Goal: Information Seeking & Learning: Learn about a topic

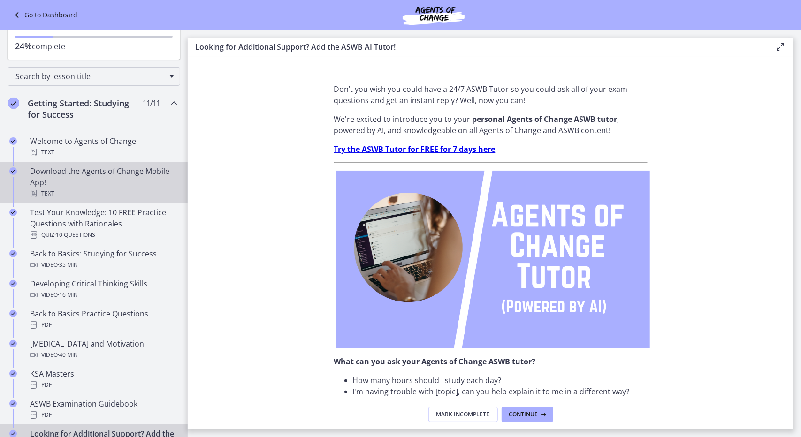
scroll to position [77, 0]
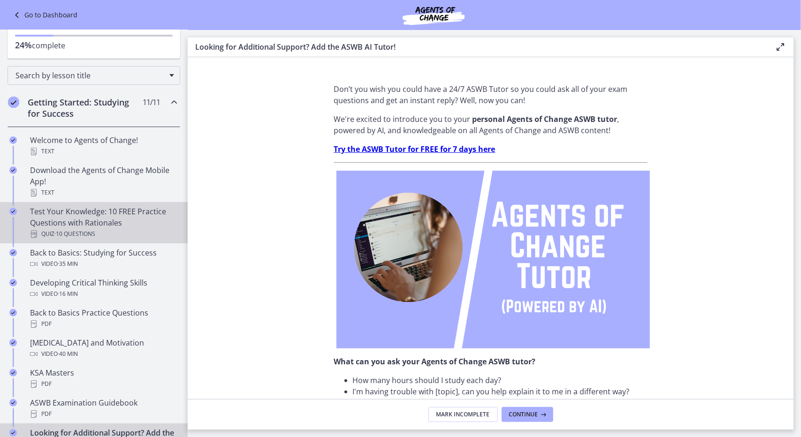
click at [78, 224] on div "Test Your Knowledge: 10 FREE Practice Questions with Rationales Quiz · 10 Quest…" at bounding box center [103, 223] width 146 height 34
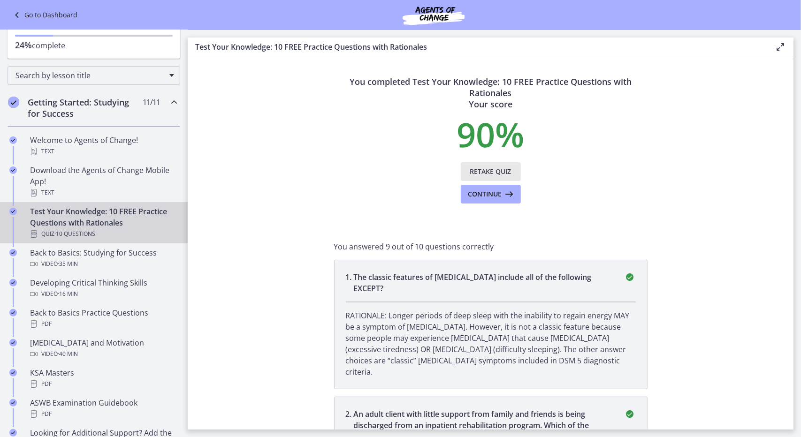
click at [484, 171] on span "Retake Quiz" at bounding box center [490, 171] width 41 height 11
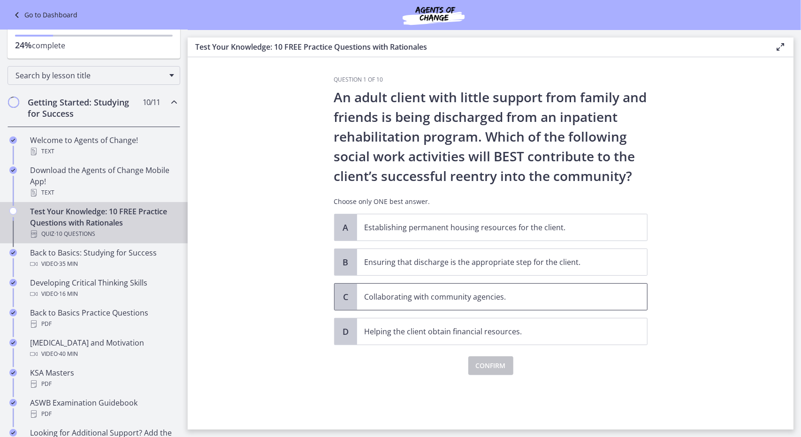
click at [460, 296] on p "Collaborating with community agencies." at bounding box center [492, 296] width 256 height 11
click at [490, 366] on span "Confirm" at bounding box center [491, 365] width 30 height 11
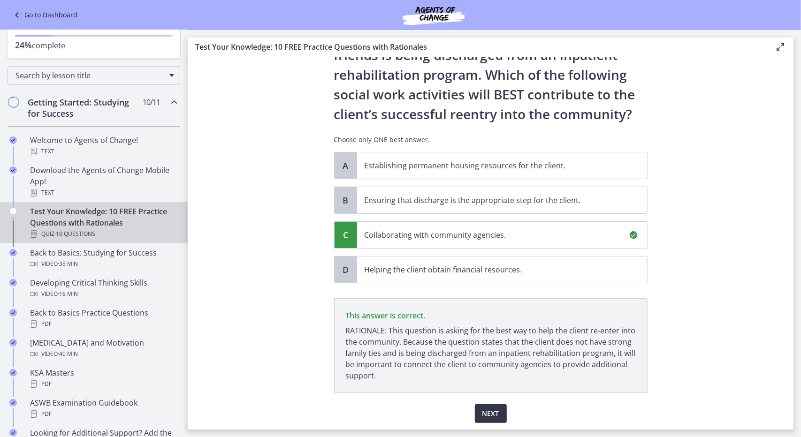
scroll to position [91, 0]
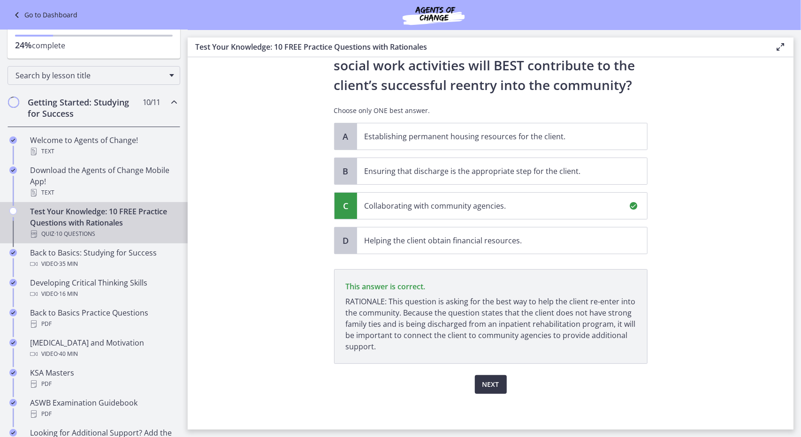
click at [487, 382] on span "Next" at bounding box center [490, 384] width 17 height 11
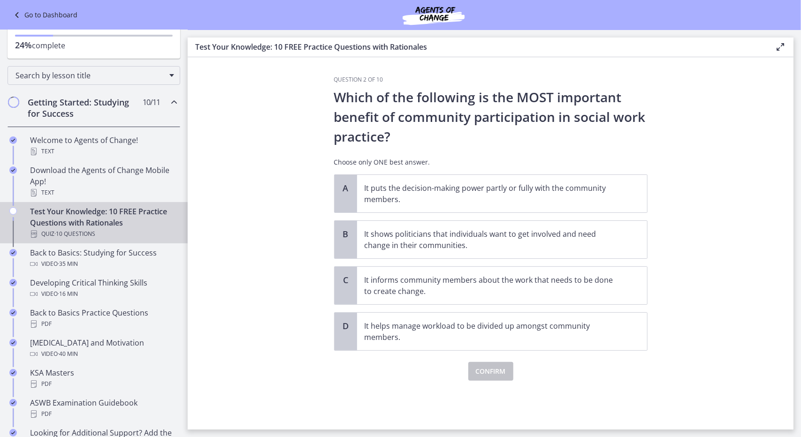
scroll to position [0, 0]
click at [393, 280] on p "It informs community members about the work that needs to be done to create cha…" at bounding box center [492, 285] width 256 height 23
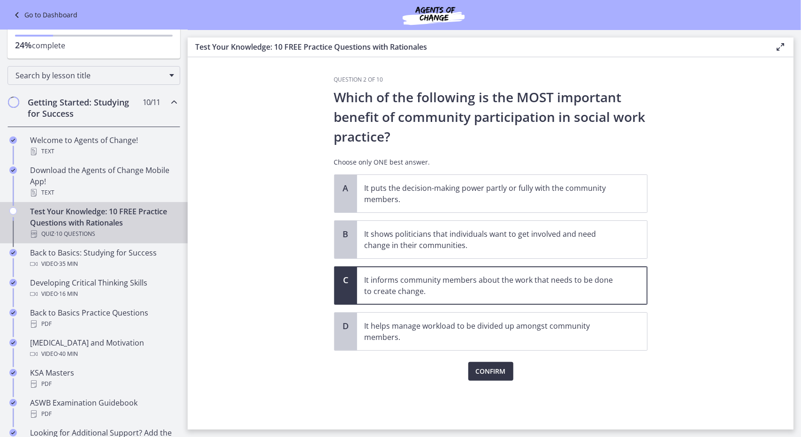
click at [488, 373] on span "Confirm" at bounding box center [491, 371] width 30 height 11
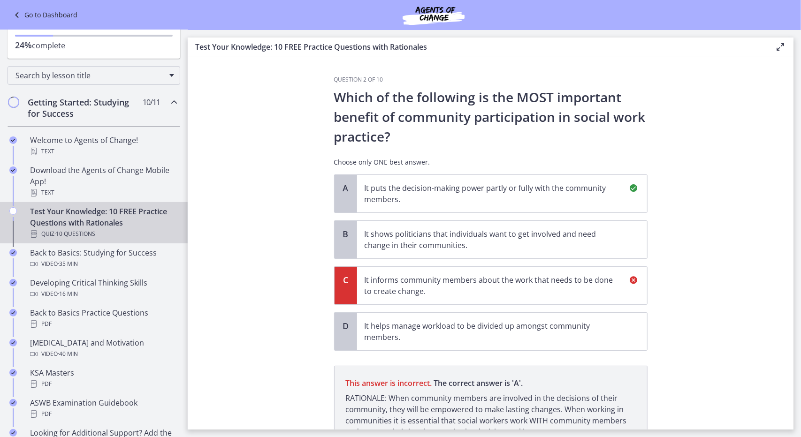
scroll to position [85, 0]
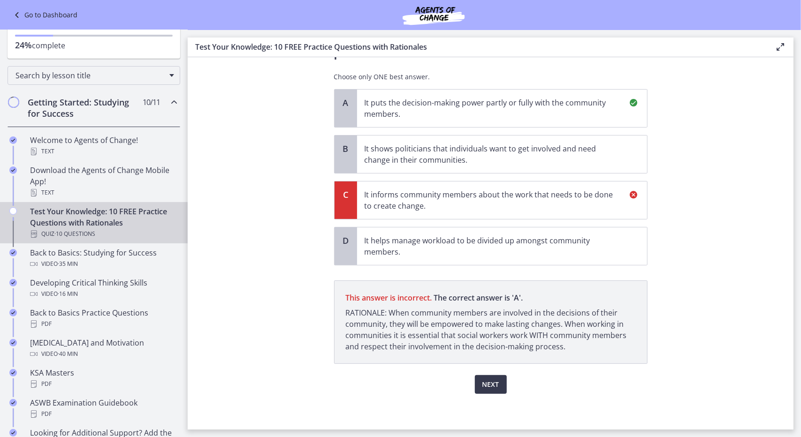
click at [395, 108] on p "It puts the decision-making power partly or fully with the community members." at bounding box center [492, 108] width 256 height 23
click at [482, 385] on span "Next" at bounding box center [490, 384] width 17 height 11
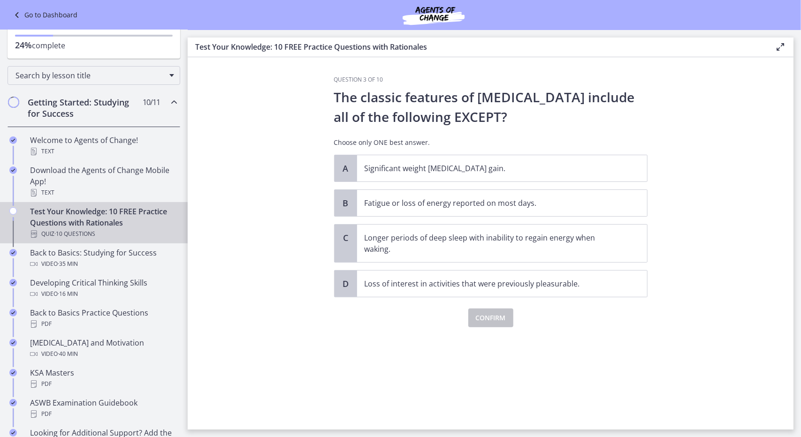
scroll to position [0, 0]
click at [400, 240] on p "Longer periods of deep sleep with inability to regain energy when waking." at bounding box center [492, 243] width 256 height 23
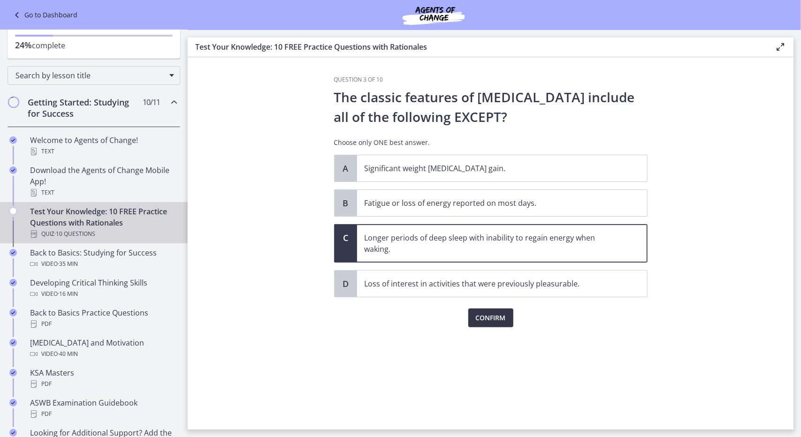
click at [497, 319] on span "Confirm" at bounding box center [491, 317] width 30 height 11
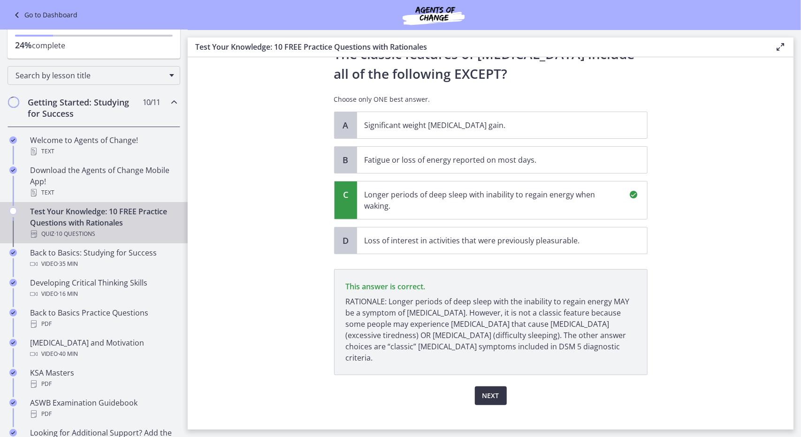
scroll to position [43, 0]
click at [483, 390] on span "Next" at bounding box center [490, 395] width 17 height 11
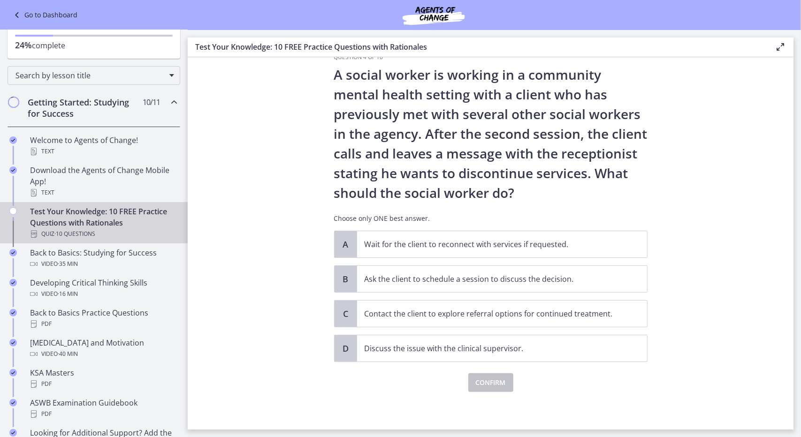
scroll to position [0, 0]
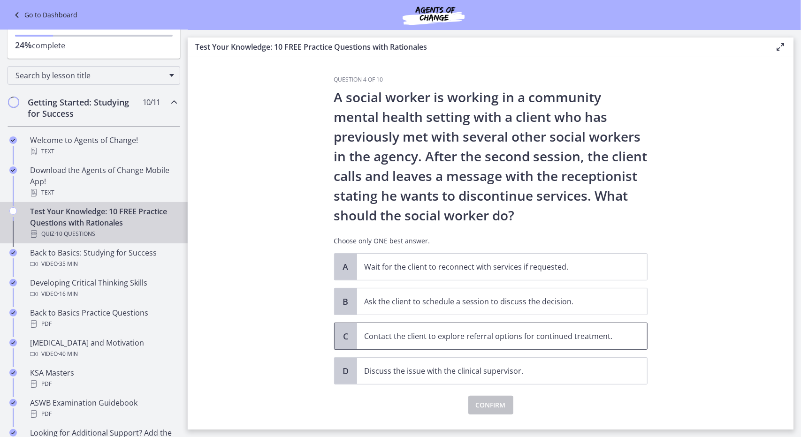
click at [413, 337] on p "Contact the client to explore referral options for continued treatment." at bounding box center [492, 336] width 256 height 11
click at [483, 407] on span "Confirm" at bounding box center [491, 405] width 30 height 11
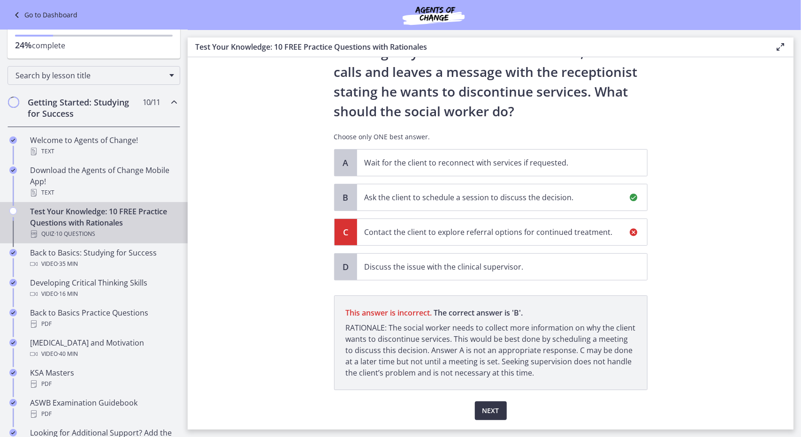
scroll to position [130, 0]
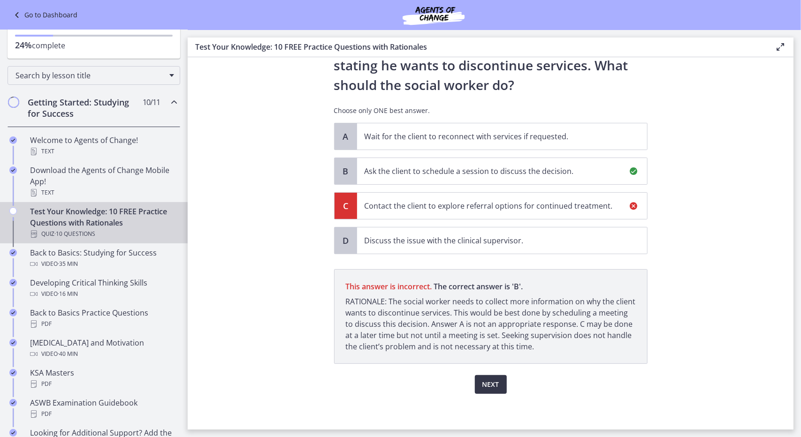
click at [491, 386] on span "Next" at bounding box center [490, 384] width 17 height 11
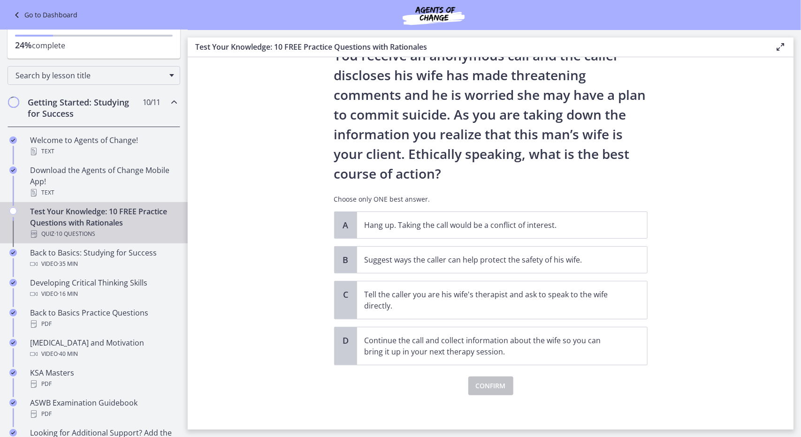
scroll to position [63, 0]
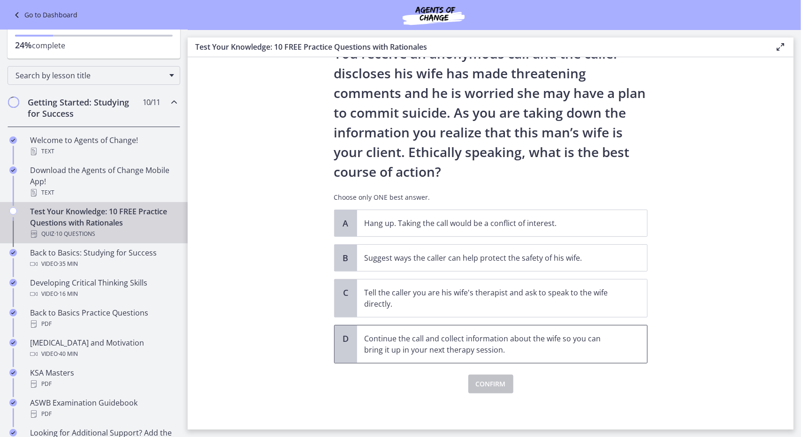
click at [451, 340] on p "Continue the call and collect information about the wife so you can bring it up…" at bounding box center [492, 344] width 256 height 23
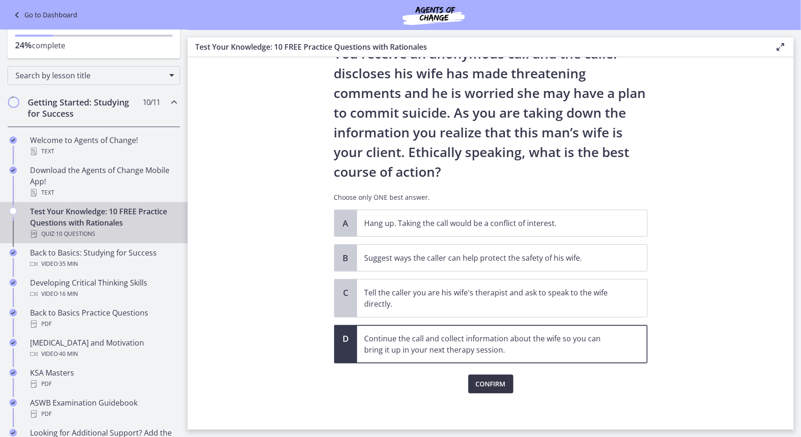
click at [485, 386] on span "Confirm" at bounding box center [491, 384] width 30 height 11
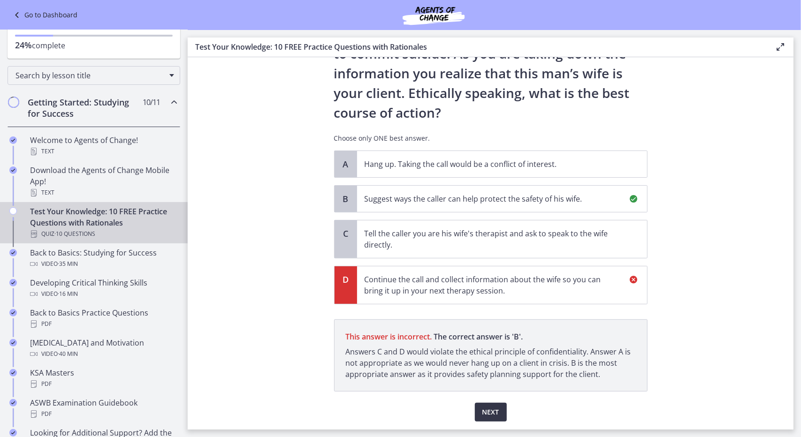
scroll to position [150, 0]
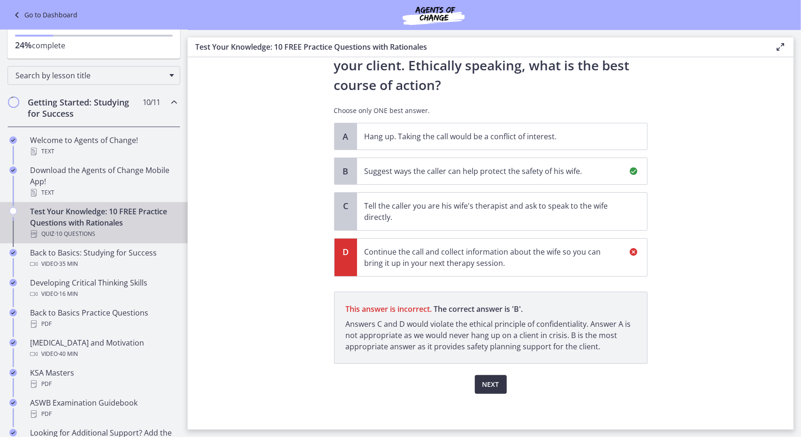
click at [483, 385] on span "Next" at bounding box center [490, 384] width 17 height 11
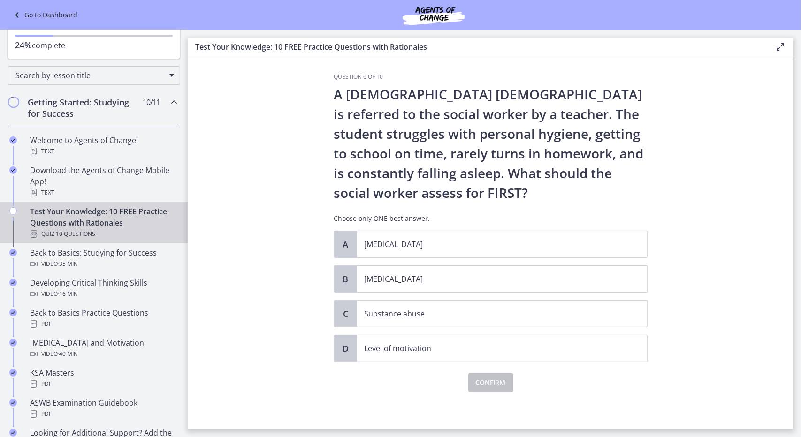
scroll to position [0, 0]
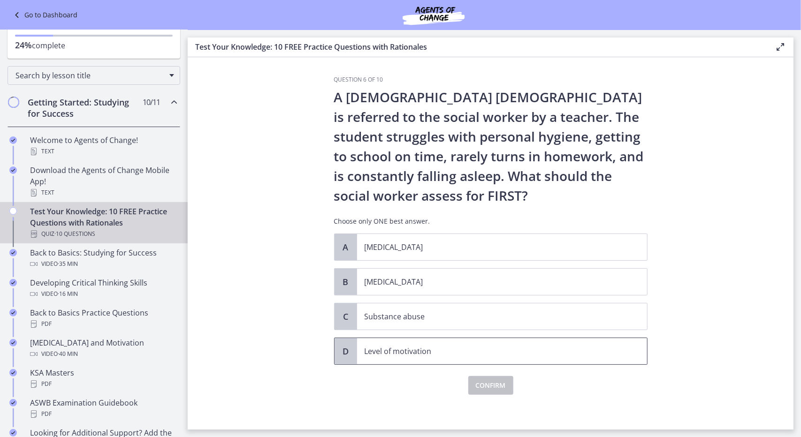
click at [439, 349] on p "Level of motivation" at bounding box center [492, 351] width 256 height 11
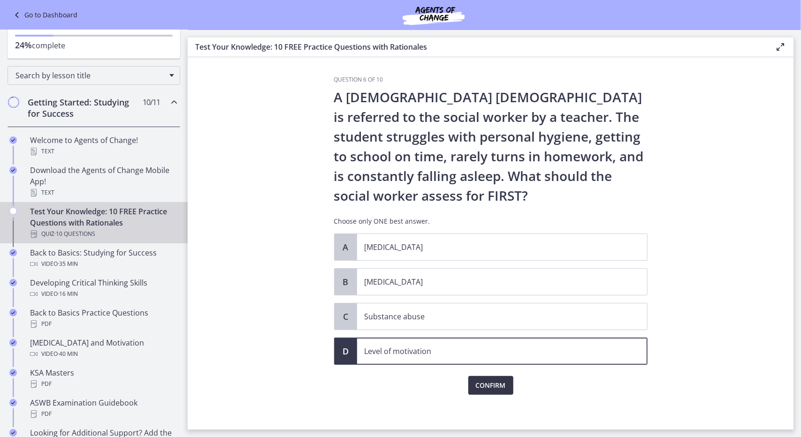
click at [479, 385] on span "Confirm" at bounding box center [491, 385] width 30 height 11
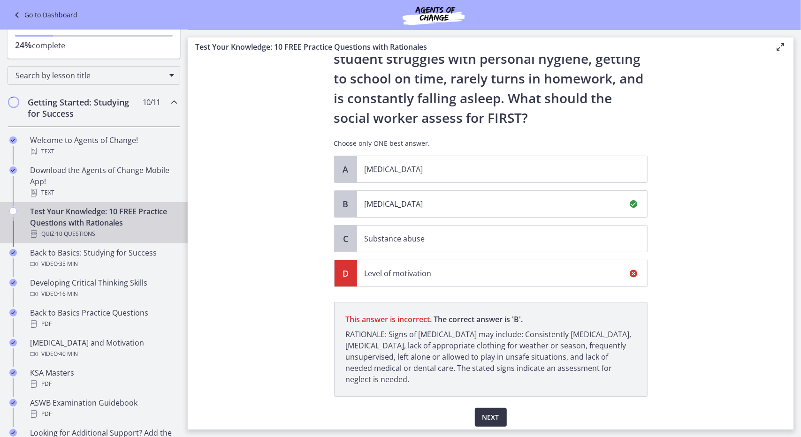
scroll to position [111, 0]
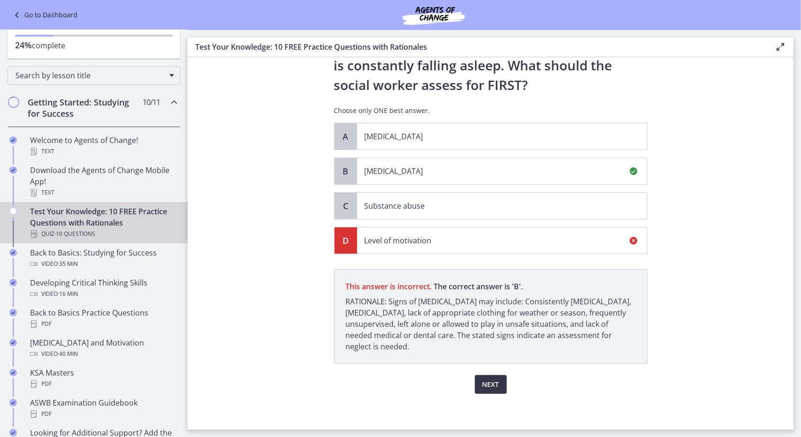
click at [477, 388] on button "Next" at bounding box center [491, 384] width 32 height 19
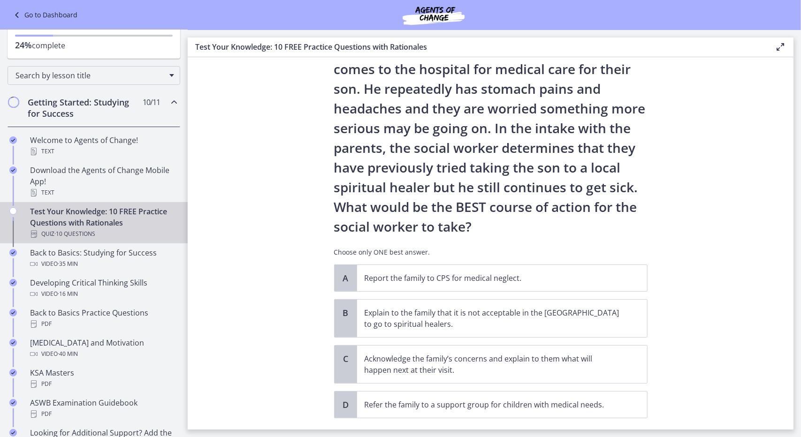
scroll to position [122, 0]
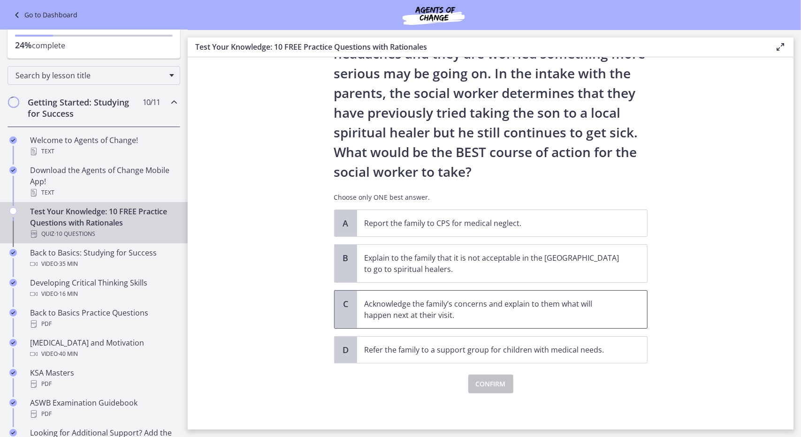
click at [347, 310] on div "C" at bounding box center [345, 310] width 23 height 38
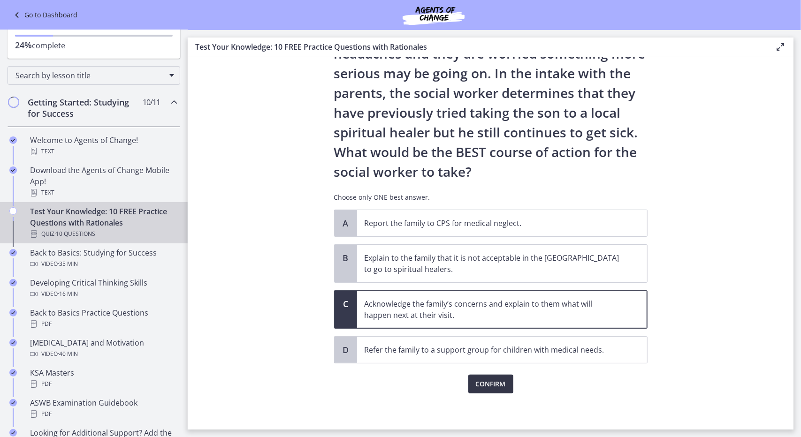
click at [487, 385] on span "Confirm" at bounding box center [491, 384] width 30 height 11
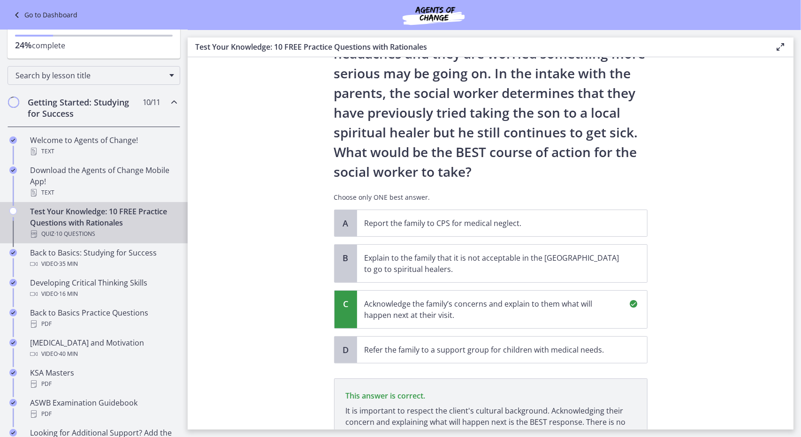
scroll to position [232, 0]
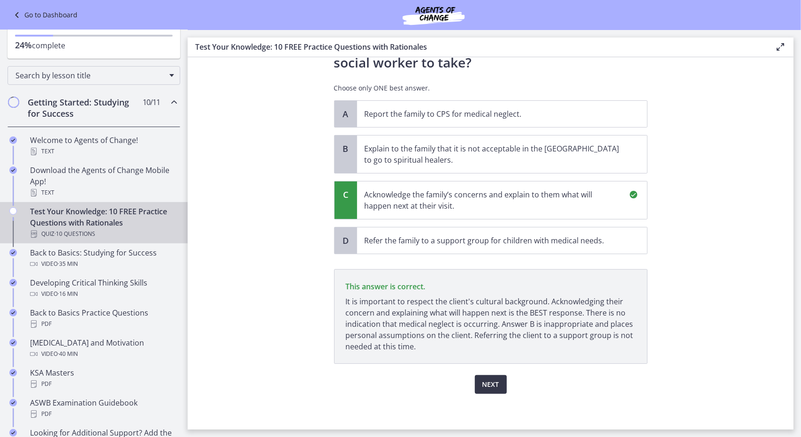
click at [487, 390] on button "Next" at bounding box center [491, 384] width 32 height 19
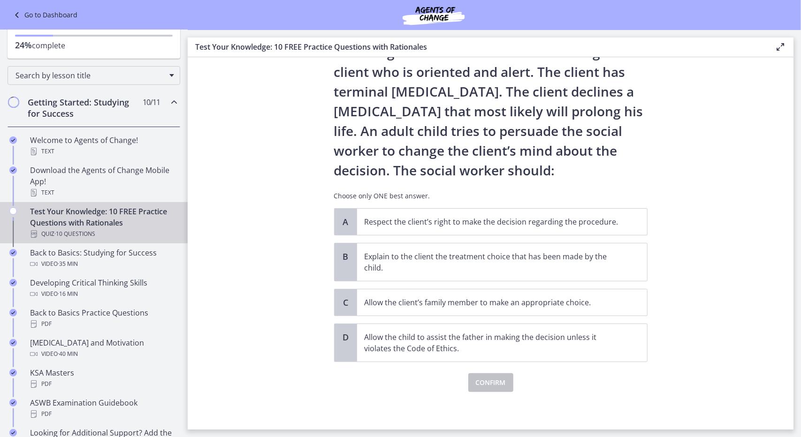
scroll to position [0, 0]
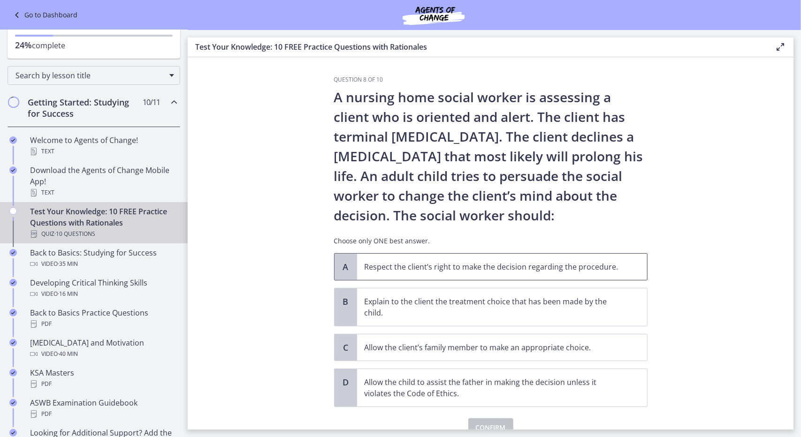
click at [341, 270] on span "A" at bounding box center [345, 266] width 11 height 11
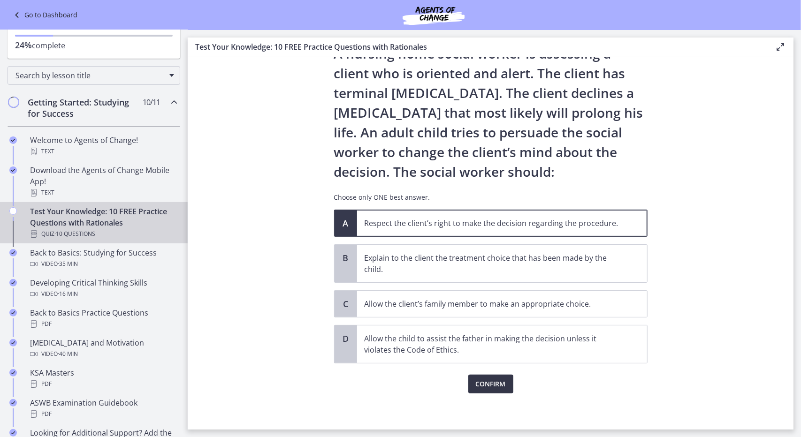
click at [490, 386] on span "Confirm" at bounding box center [491, 384] width 30 height 11
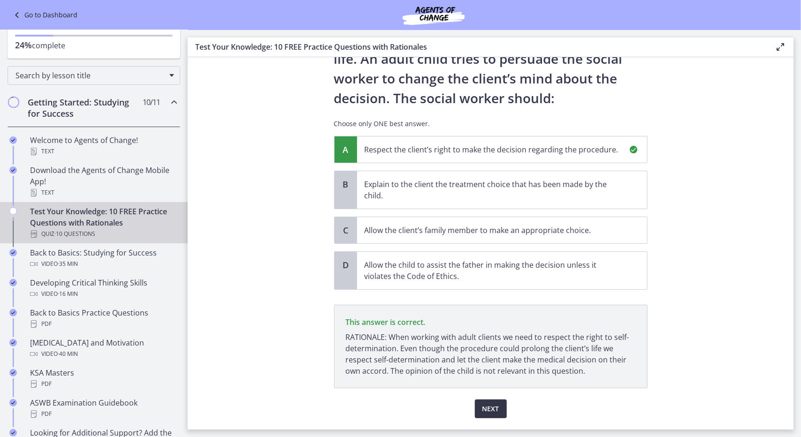
scroll to position [142, 0]
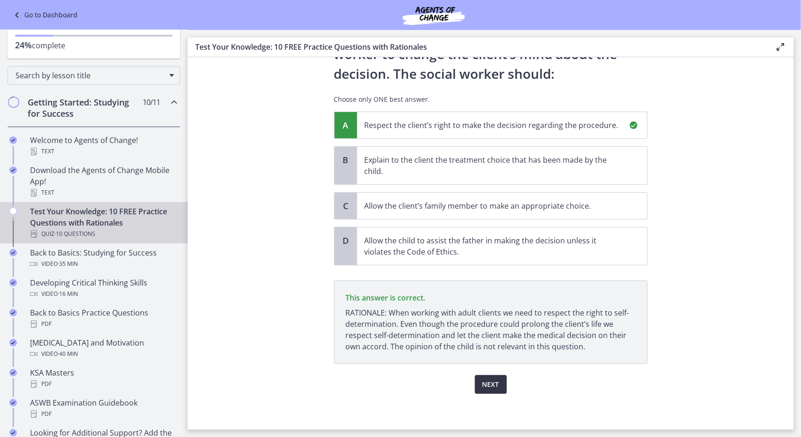
click at [483, 379] on span "Next" at bounding box center [490, 384] width 17 height 11
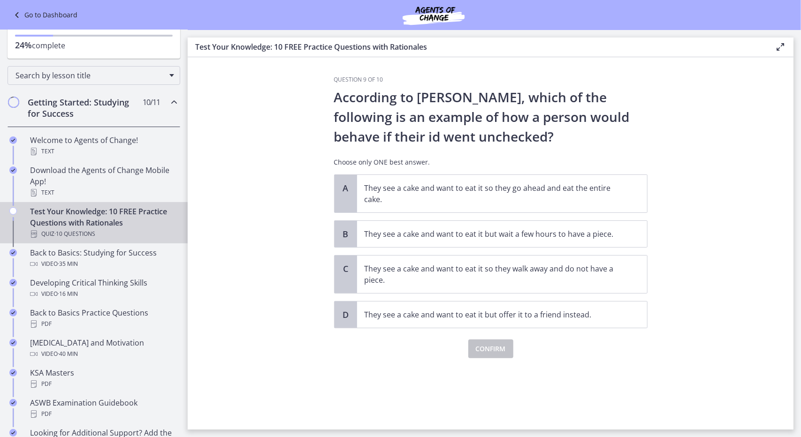
scroll to position [0, 0]
click at [347, 196] on div "A" at bounding box center [345, 194] width 23 height 38
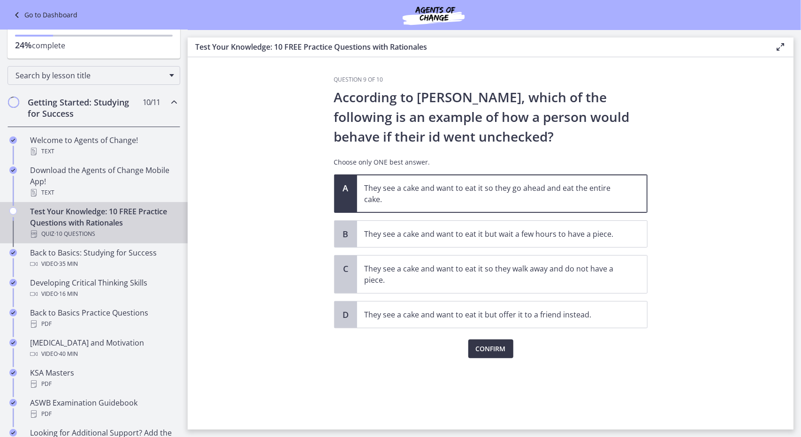
click at [486, 348] on span "Confirm" at bounding box center [491, 348] width 30 height 11
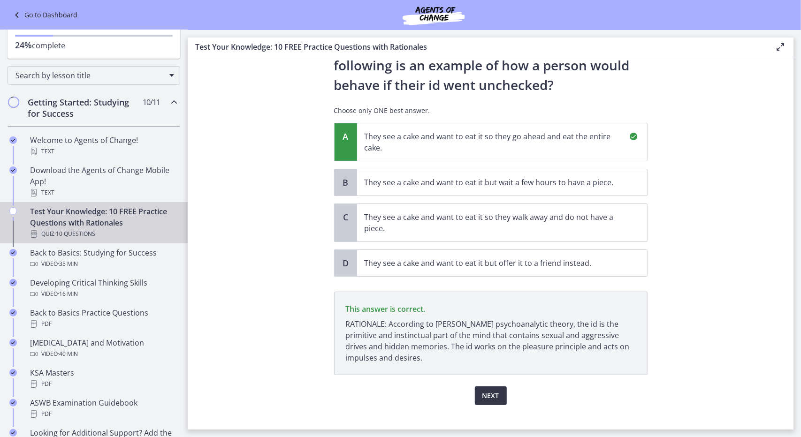
scroll to position [63, 0]
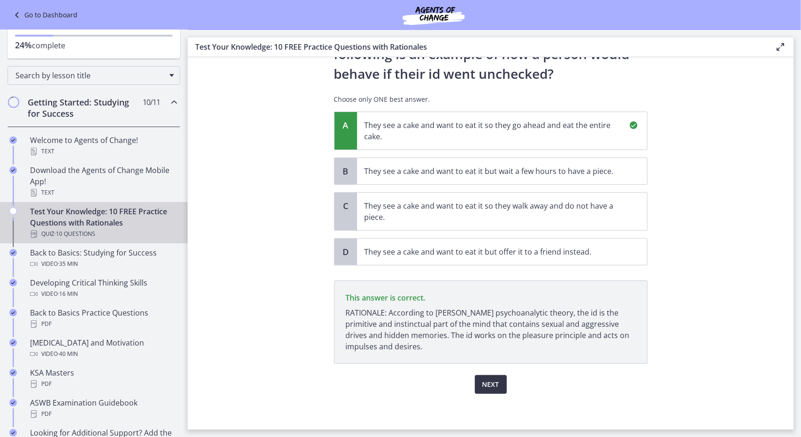
click at [487, 382] on span "Next" at bounding box center [490, 384] width 17 height 11
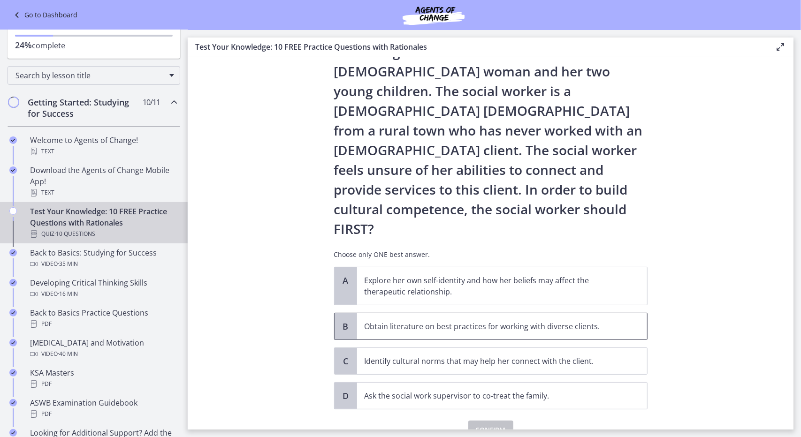
scroll to position [72, 0]
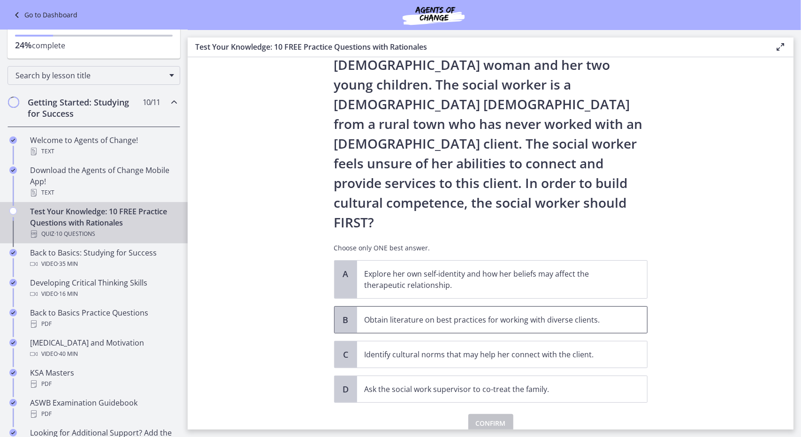
click at [379, 314] on p "Obtain literature on best practices for working with diverse clients." at bounding box center [492, 319] width 256 height 11
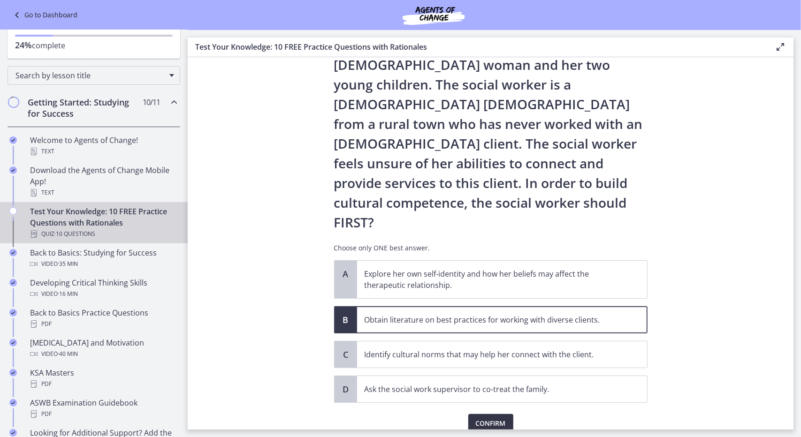
click at [490, 418] on span "Confirm" at bounding box center [491, 423] width 30 height 11
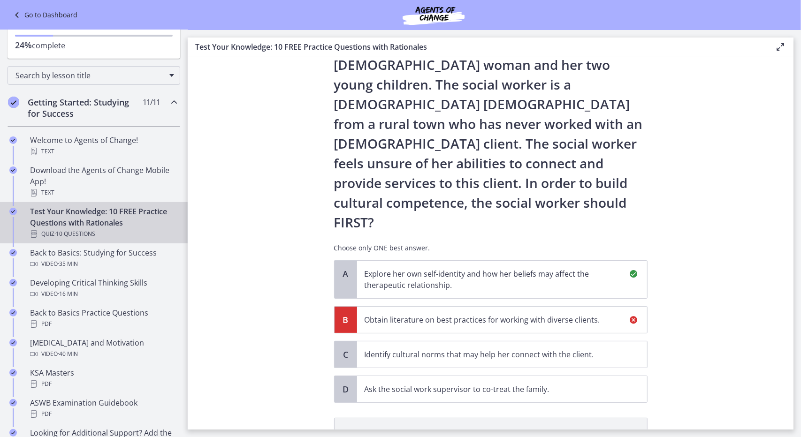
scroll to position [181, 0]
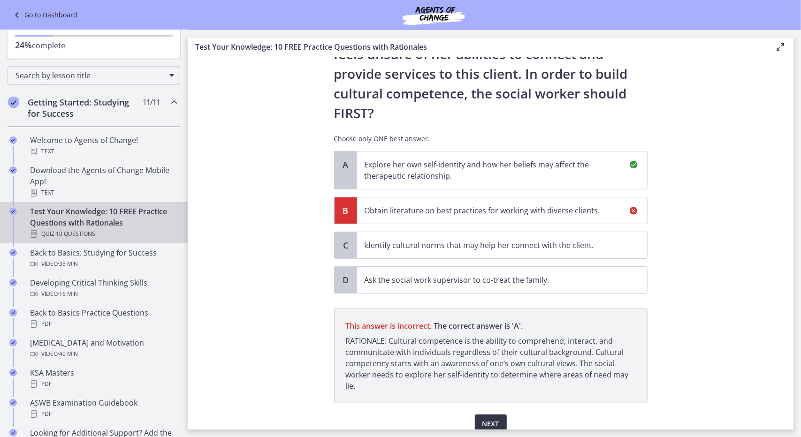
click at [484, 418] on span "Next" at bounding box center [490, 423] width 17 height 11
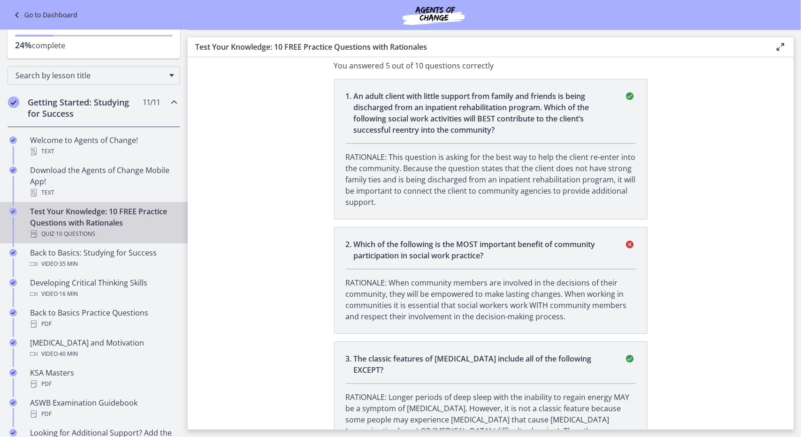
scroll to position [0, 0]
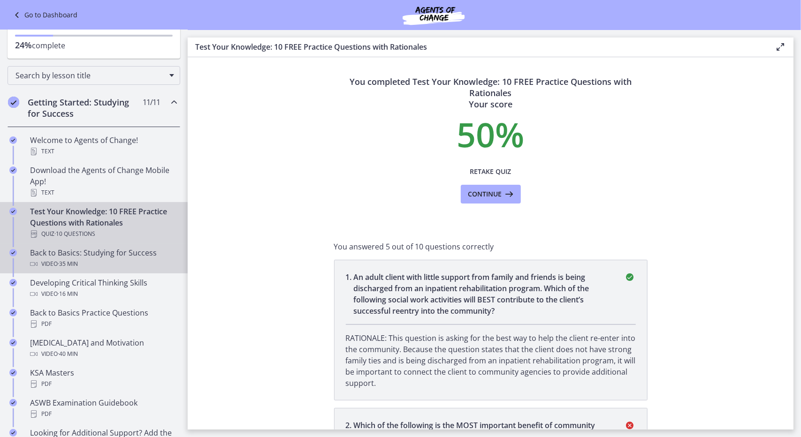
click at [76, 264] on span "· 35 min" at bounding box center [68, 263] width 20 height 11
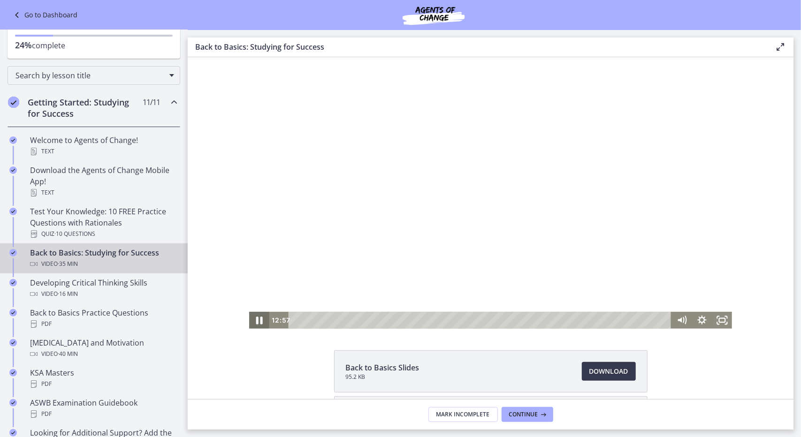
click at [256, 319] on icon "Pause" at bounding box center [259, 320] width 7 height 8
click at [257, 318] on icon "Play Video" at bounding box center [259, 320] width 5 height 7
click at [255, 318] on icon "Pause" at bounding box center [259, 319] width 20 height 17
click at [257, 318] on icon "Play Video" at bounding box center [259, 320] width 5 height 7
click at [252, 319] on icon "Pause" at bounding box center [259, 320] width 24 height 20
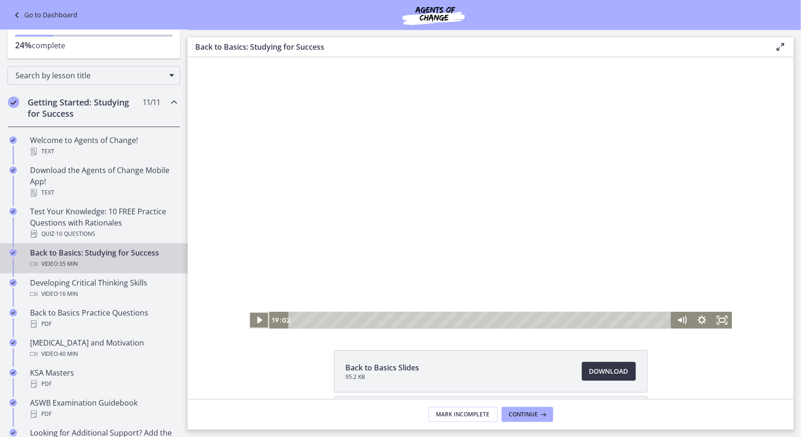
click at [603, 372] on span "Download Opens in a new window" at bounding box center [608, 371] width 39 height 11
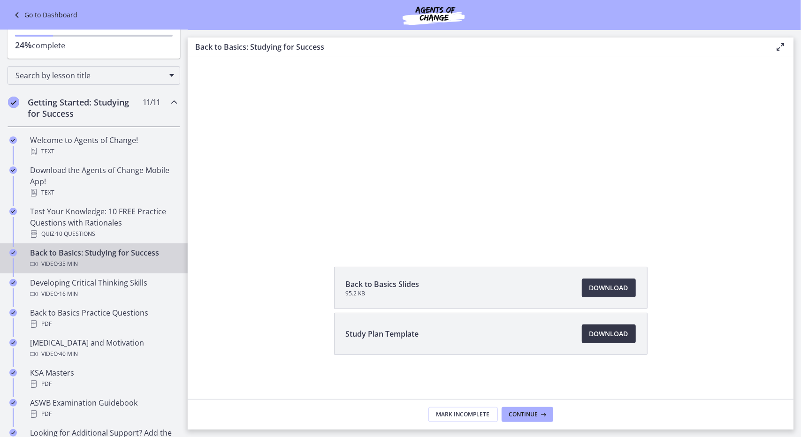
click at [602, 338] on span "Download Opens in a new window" at bounding box center [608, 333] width 39 height 11
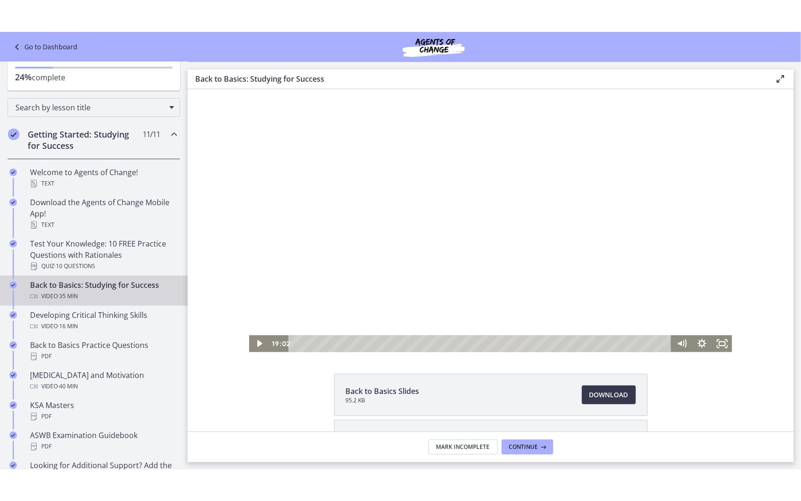
scroll to position [6, 0]
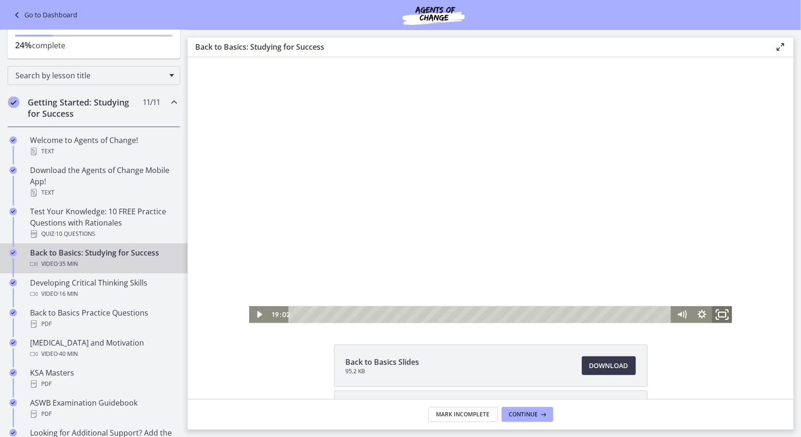
click at [718, 316] on icon "Fullscreen" at bounding box center [721, 314] width 24 height 20
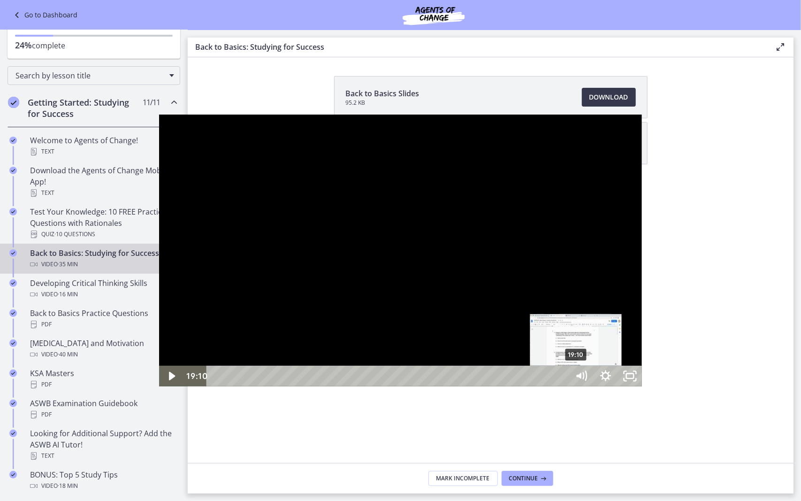
click at [572, 380] on div "Playbar" at bounding box center [575, 375] width 7 height 7
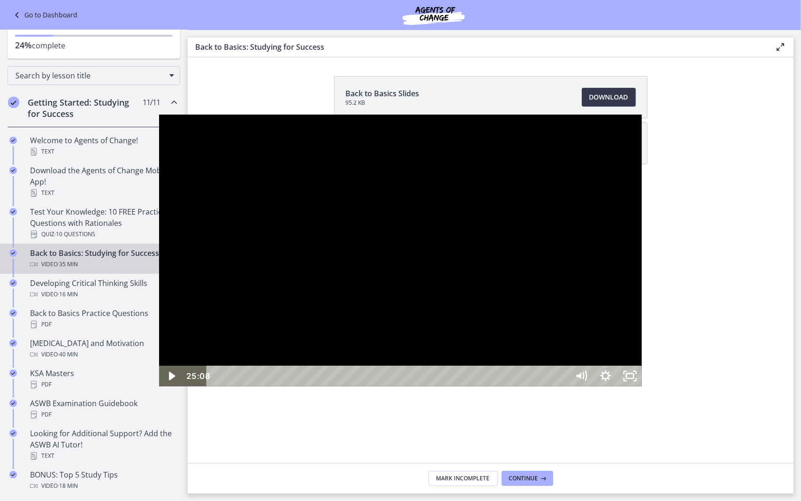
click at [530, 386] on div "25:08" at bounding box center [389, 375] width 347 height 21
drag, startPoint x: 418, startPoint y: 491, endPoint x: 486, endPoint y: 490, distance: 68.0
click at [489, 386] on div "22:58" at bounding box center [389, 375] width 347 height 21
click at [644, 380] on div "Playbar" at bounding box center [647, 375] width 7 height 7
click at [493, 386] on div "23:10" at bounding box center [389, 375] width 347 height 21
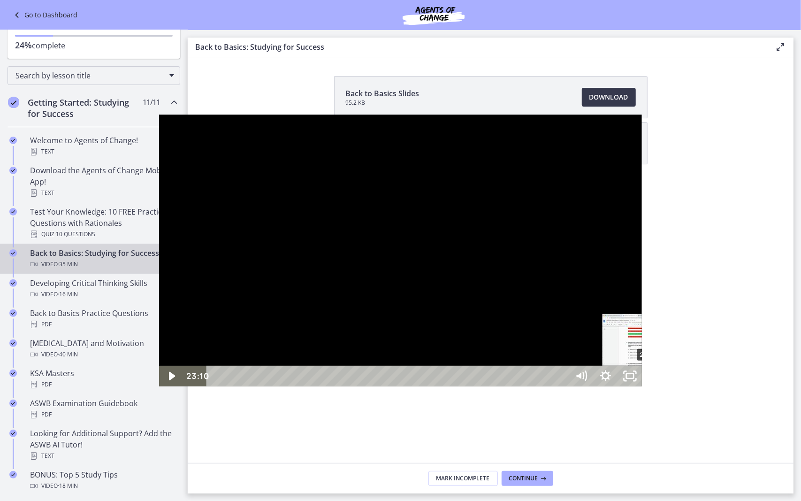
click at [647, 380] on div "Playbar" at bounding box center [650, 375] width 7 height 7
click at [463, 351] on div at bounding box center [400, 250] width 483 height 272
click at [533, 386] on div "25:19" at bounding box center [389, 375] width 347 height 21
click at [157, 388] on icon "Pause" at bounding box center [171, 376] width 29 height 25
click at [741, 380] on div "Playbar" at bounding box center [744, 375] width 7 height 7
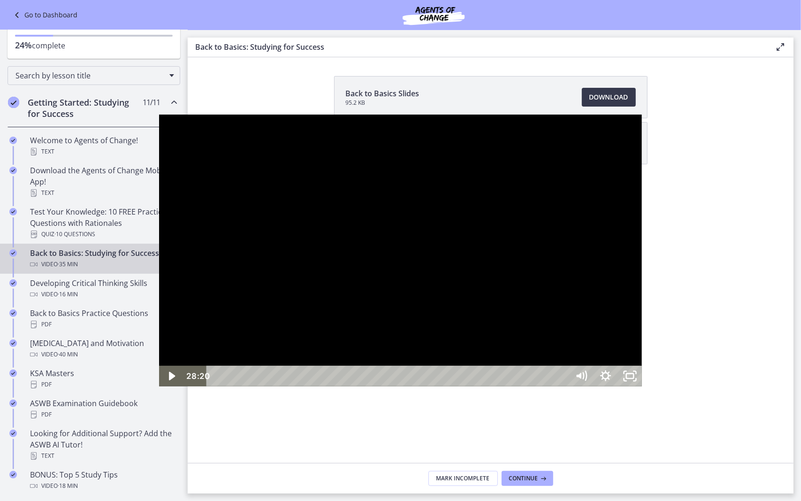
click at [744, 380] on div "Playbar" at bounding box center [747, 375] width 7 height 7
click at [563, 386] on div "29:26" at bounding box center [389, 375] width 347 height 21
click at [563, 386] on div "30:59" at bounding box center [389, 375] width 347 height 21
click at [563, 386] on div "31:24" at bounding box center [389, 375] width 347 height 21
click at [563, 386] on div "31:36" at bounding box center [389, 375] width 347 height 21
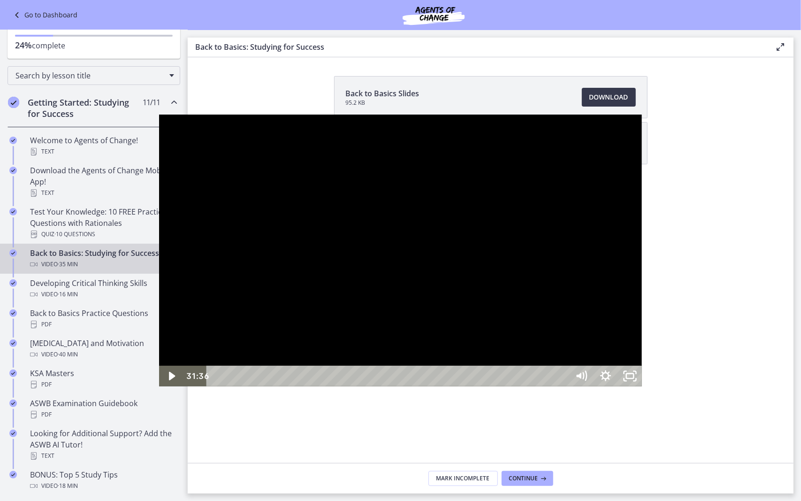
click at [800, 380] on div "Playbar" at bounding box center [808, 375] width 7 height 7
click at [563, 386] on div "32:33" at bounding box center [389, 375] width 347 height 21
click at [563, 386] on div "32:44" at bounding box center [389, 375] width 347 height 21
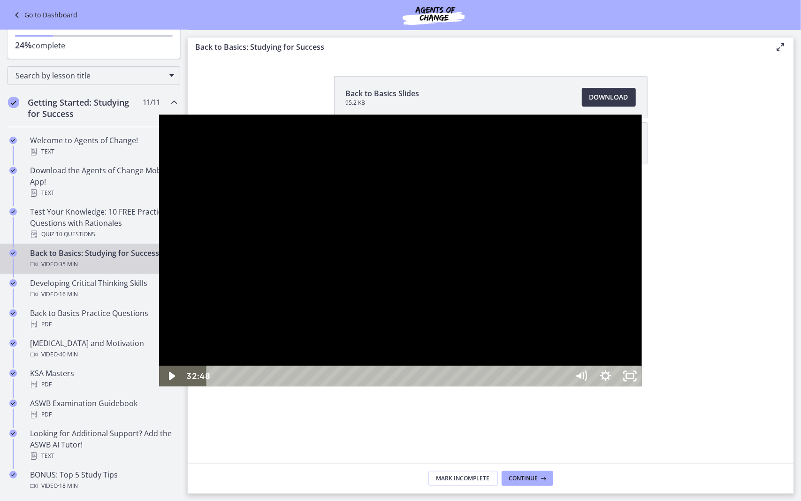
click at [563, 386] on div "29:14" at bounding box center [389, 375] width 347 height 21
click at [563, 386] on div "31:03" at bounding box center [389, 375] width 347 height 21
click at [795, 380] on div "Playbar" at bounding box center [798, 375] width 7 height 7
click at [563, 386] on div "31:30" at bounding box center [389, 375] width 347 height 21
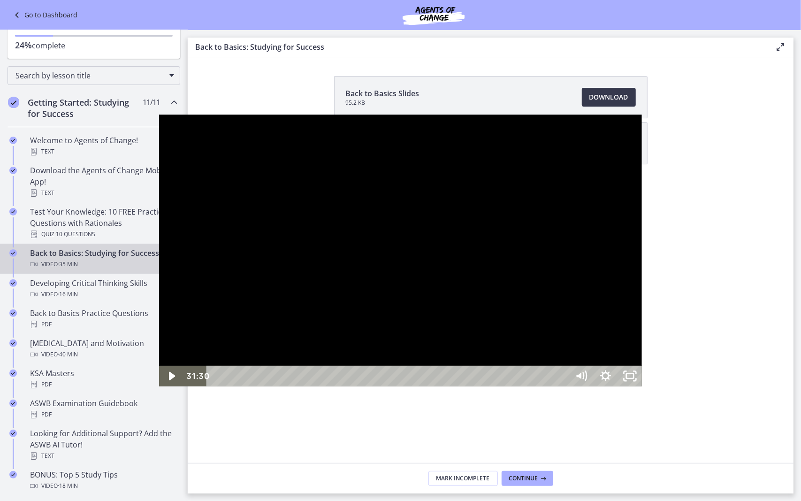
click at [800, 380] on div "Playbar" at bounding box center [807, 375] width 7 height 7
click at [563, 386] on div "31:41" at bounding box center [389, 375] width 347 height 21
click at [168, 381] on icon "Play Video" at bounding box center [172, 376] width 8 height 10
click at [159, 386] on icon "Pause" at bounding box center [171, 375] width 24 height 21
click at [563, 386] on div "32:54" at bounding box center [389, 375] width 347 height 21
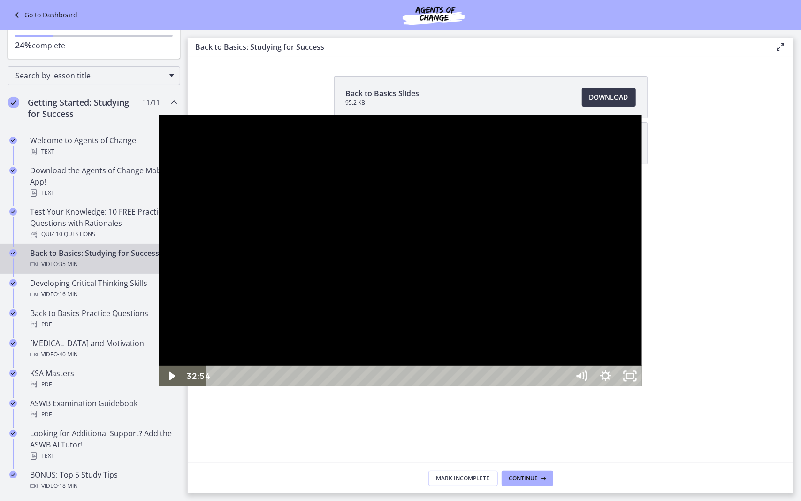
click at [563, 386] on div "33:06" at bounding box center [389, 375] width 347 height 21
click at [563, 386] on div "33:18" at bounding box center [389, 375] width 347 height 21
click at [563, 386] on div "34:26" at bounding box center [389, 375] width 347 height 21
click at [563, 386] on div "34:39" at bounding box center [389, 375] width 347 height 21
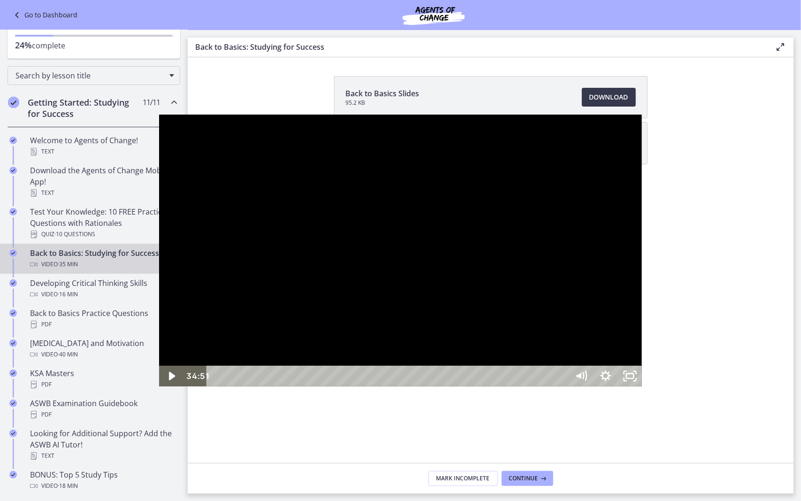
click at [563, 386] on div "34:51" at bounding box center [389, 375] width 347 height 21
click at [563, 386] on div "34:57" at bounding box center [389, 375] width 347 height 21
click at [160, 386] on icon "Play Video" at bounding box center [172, 375] width 24 height 21
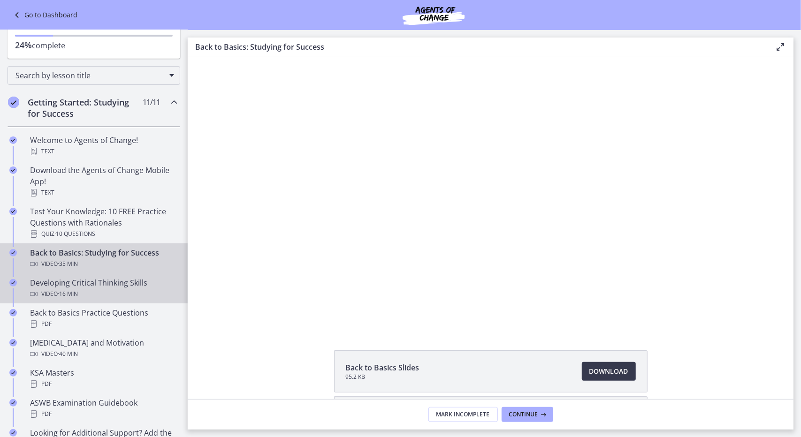
click at [76, 290] on span "· 16 min" at bounding box center [68, 293] width 20 height 11
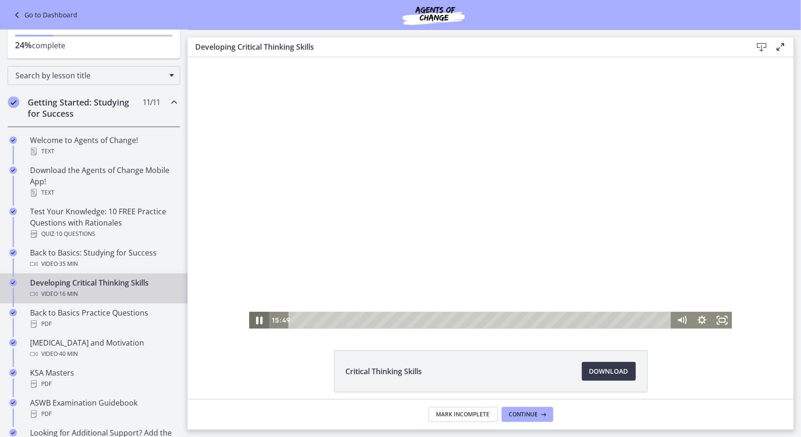
click at [255, 320] on icon "Pause" at bounding box center [259, 320] width 24 height 20
click at [257, 320] on icon "Play Video" at bounding box center [260, 320] width 6 height 8
click at [255, 320] on icon "Pause" at bounding box center [259, 320] width 24 height 20
click at [257, 321] on icon "Play Video" at bounding box center [260, 320] width 6 height 8
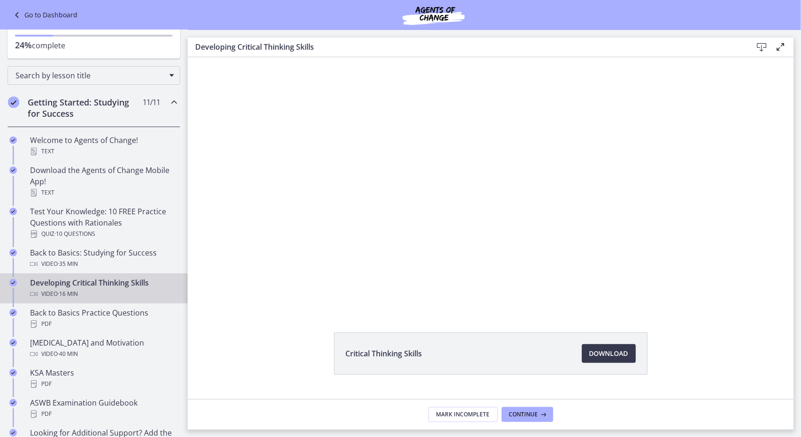
scroll to position [17, 0]
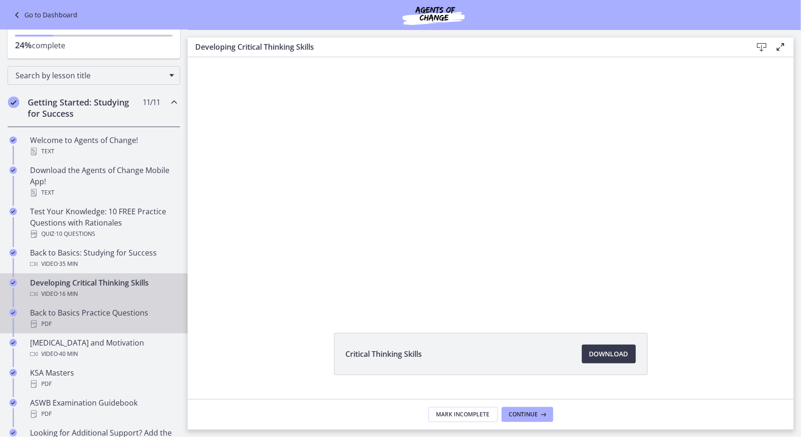
click at [94, 317] on div "Back to Basics Practice Questions PDF" at bounding box center [103, 318] width 146 height 23
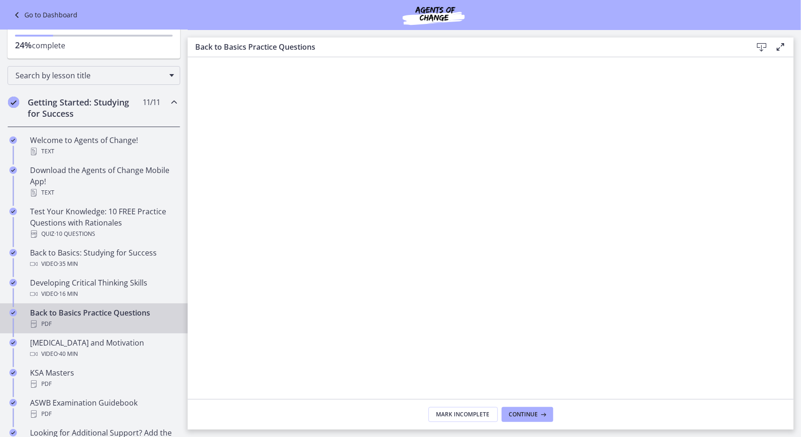
click at [760, 45] on icon at bounding box center [761, 47] width 11 height 11
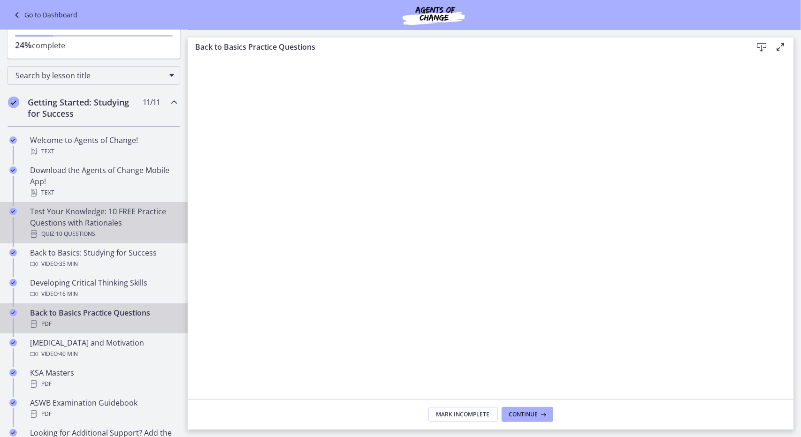
click at [117, 224] on div "Test Your Knowledge: 10 FREE Practice Questions with Rationales Quiz · 10 Quest…" at bounding box center [103, 223] width 146 height 34
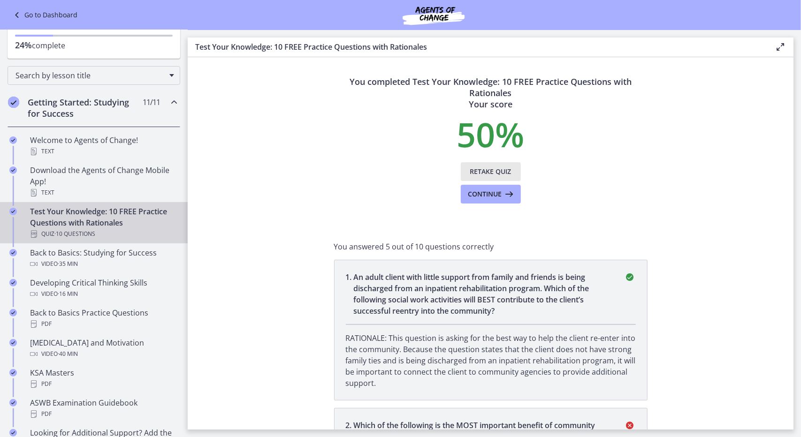
click at [477, 172] on span "Retake Quiz" at bounding box center [490, 171] width 41 height 11
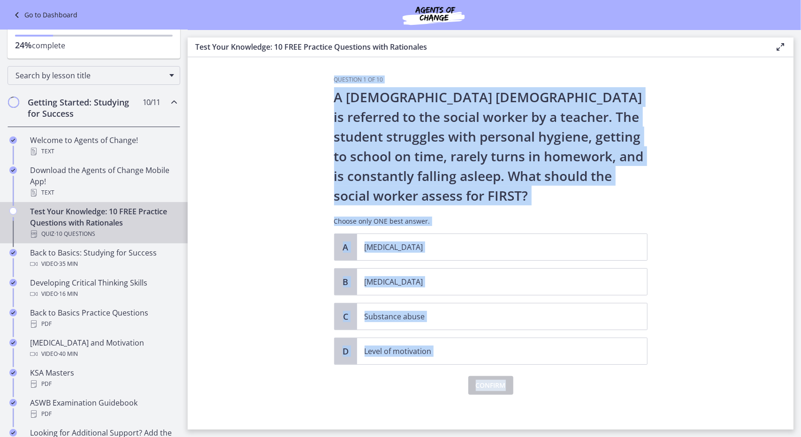
drag, startPoint x: 668, startPoint y: 365, endPoint x: 284, endPoint y: 70, distance: 484.4
click at [284, 70] on section "Question 1 of 10 A [DEMOGRAPHIC_DATA] [DEMOGRAPHIC_DATA] is referred to the soc…" at bounding box center [491, 243] width 606 height 372
copy div "Question 1 of 10 A [DEMOGRAPHIC_DATA] [DEMOGRAPHIC_DATA] is referred to the soc…"
click at [691, 321] on section "Question 1 of 10 A [DEMOGRAPHIC_DATA] [DEMOGRAPHIC_DATA] is referred to the soc…" at bounding box center [491, 243] width 606 height 372
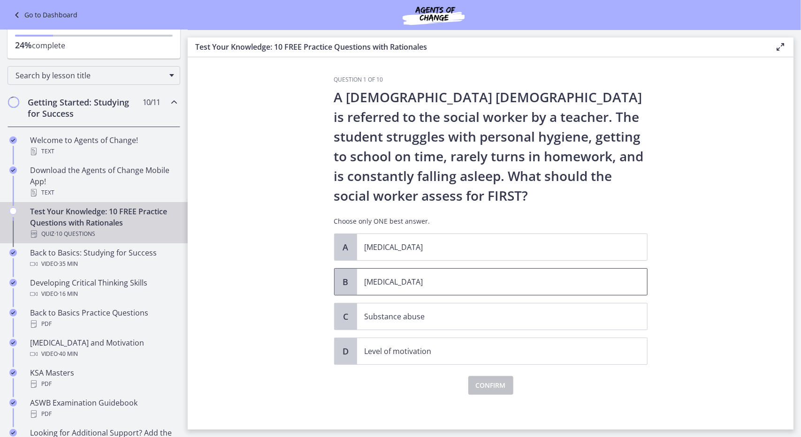
click at [378, 284] on p "[MEDICAL_DATA]" at bounding box center [492, 281] width 256 height 11
click at [486, 385] on span "Confirm" at bounding box center [491, 385] width 30 height 11
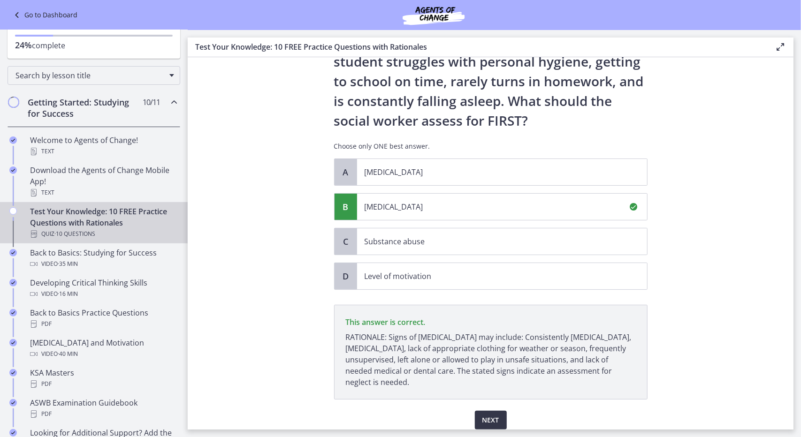
scroll to position [111, 0]
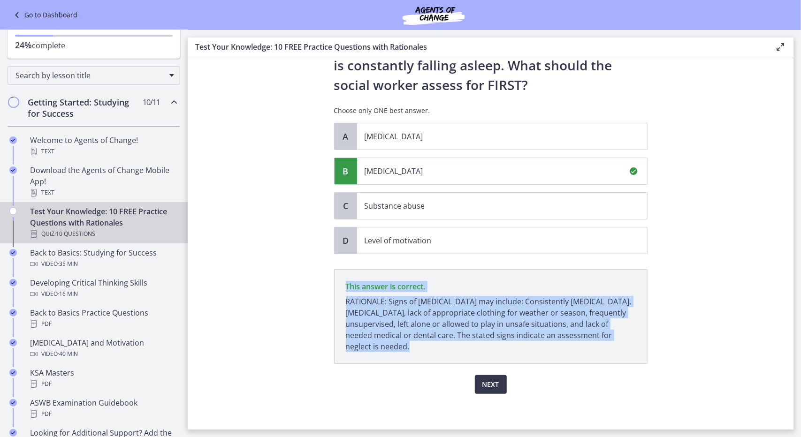
drag, startPoint x: 341, startPoint y: 285, endPoint x: 509, endPoint y: 349, distance: 180.9
click at [509, 349] on p "This answer is correct. RATIONALE: Signs of [MEDICAL_DATA] may include: Consist…" at bounding box center [490, 316] width 313 height 95
copy p "This answer is correct. RATIONALE: Signs of [MEDICAL_DATA] may include: Consist…"
click at [486, 384] on span "Next" at bounding box center [490, 384] width 17 height 11
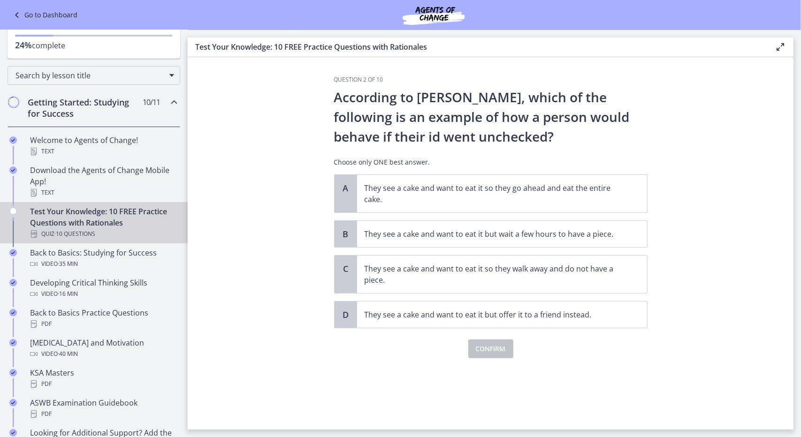
scroll to position [0, 0]
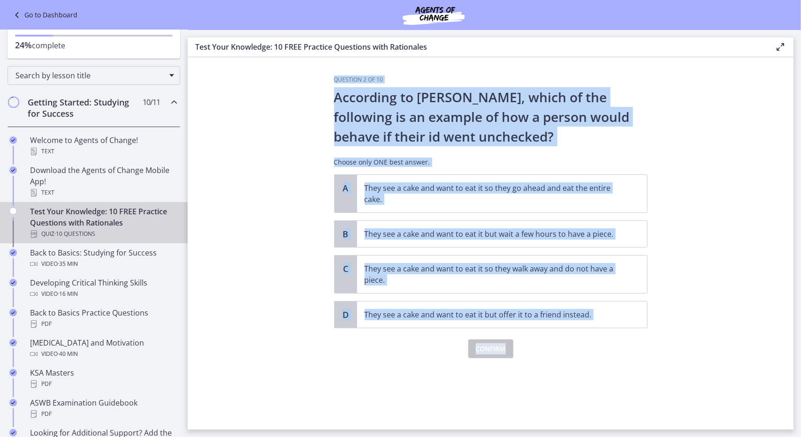
drag, startPoint x: 333, startPoint y: 80, endPoint x: 615, endPoint y: 336, distance: 381.3
click at [615, 336] on div "Question 2 of 10 According to [PERSON_NAME], which of the following is an examp…" at bounding box center [490, 253] width 328 height 354
copy div "Question 2 of 10 According to [PERSON_NAME], which of the following is an examp…"
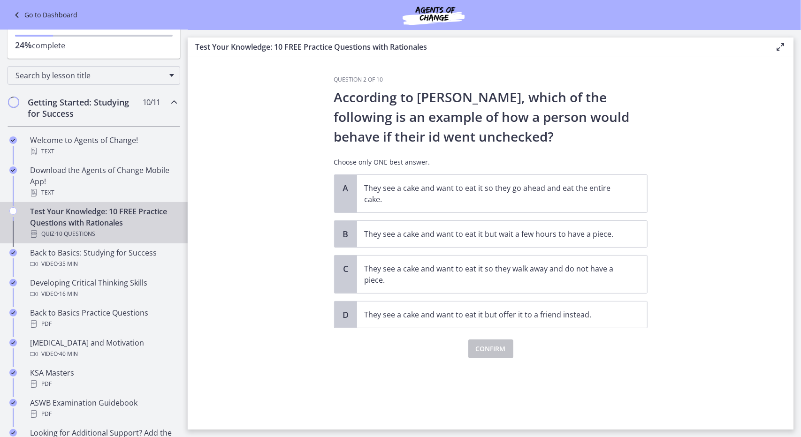
click at [608, 369] on div "Question 2 of 10 According to [PERSON_NAME], which of the following is an examp…" at bounding box center [490, 253] width 328 height 354
click at [348, 194] on div "A" at bounding box center [345, 194] width 23 height 38
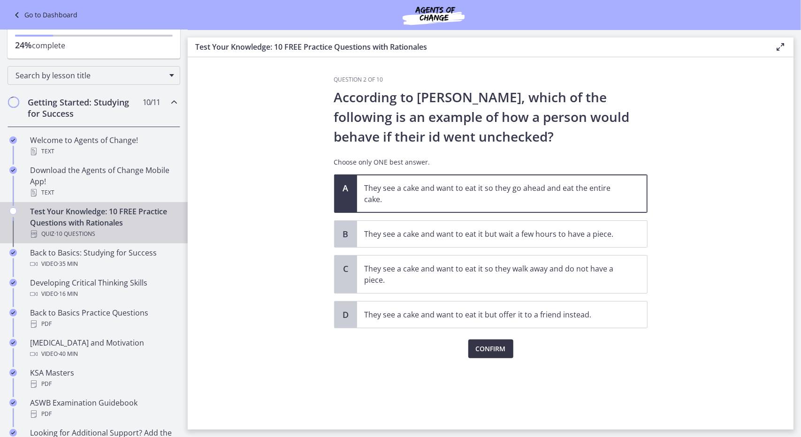
click at [492, 351] on span "Confirm" at bounding box center [491, 348] width 30 height 11
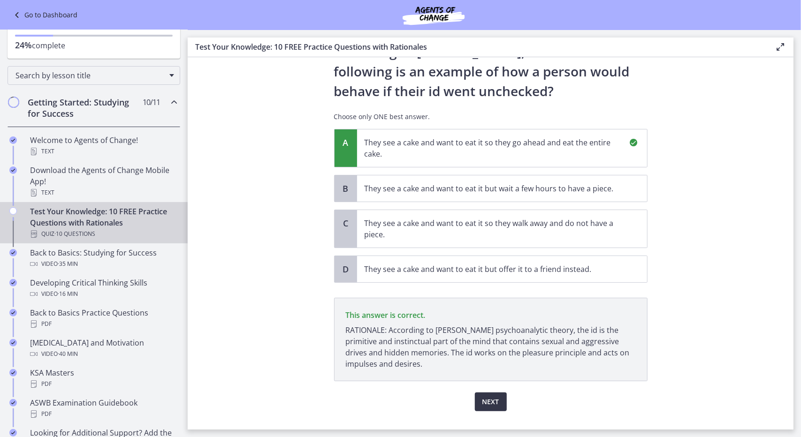
scroll to position [63, 0]
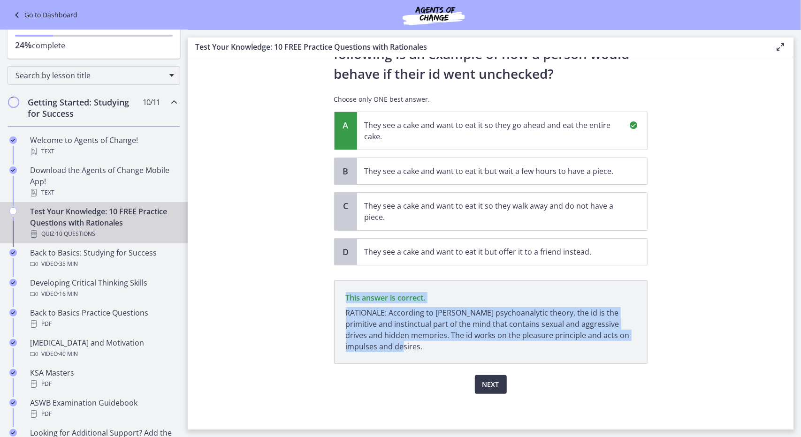
drag, startPoint x: 340, startPoint y: 292, endPoint x: 533, endPoint y: 346, distance: 200.7
click at [533, 346] on p "This answer is correct. RATIONALE: According to [PERSON_NAME] psychoanalytic th…" at bounding box center [490, 323] width 313 height 84
copy p "This answer is correct. RATIONALE: According to [PERSON_NAME] psychoanalytic th…"
click at [488, 386] on span "Next" at bounding box center [490, 384] width 17 height 11
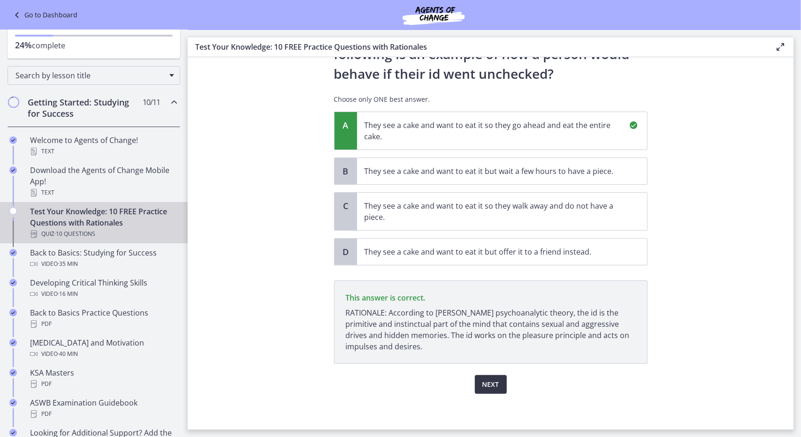
scroll to position [0, 0]
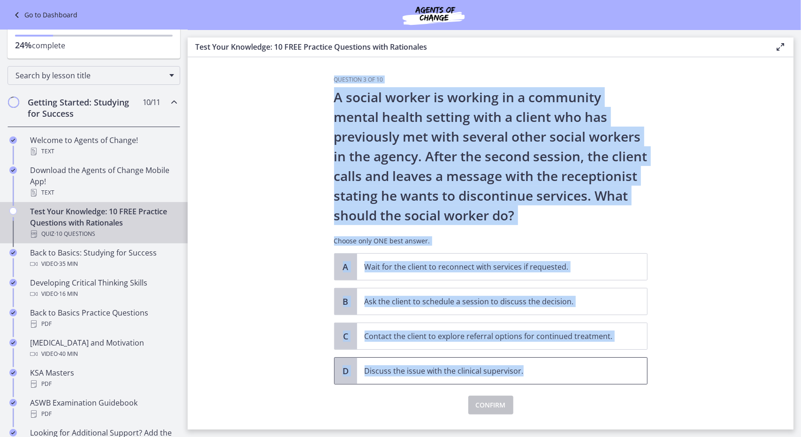
drag, startPoint x: 329, startPoint y: 77, endPoint x: 549, endPoint y: 374, distance: 369.3
click at [549, 374] on div "Question 3 of 10 A social worker is working in a community mental health settin…" at bounding box center [490, 253] width 328 height 354
copy div "Question 3 of 10 A social worker is working in a community mental health settin…"
click at [706, 336] on section "Question 3 of 10 A social worker is working in a community mental health settin…" at bounding box center [491, 243] width 606 height 372
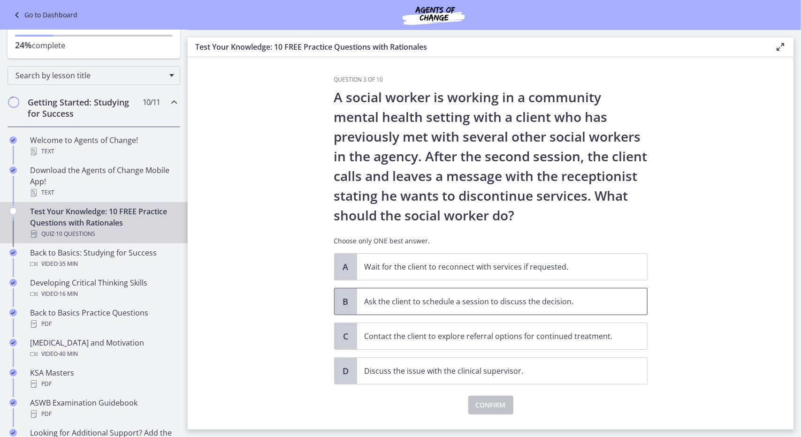
click at [376, 304] on p "Ask the client to schedule a session to discuss the decision." at bounding box center [492, 301] width 256 height 11
click at [484, 402] on span "Confirm" at bounding box center [491, 405] width 30 height 11
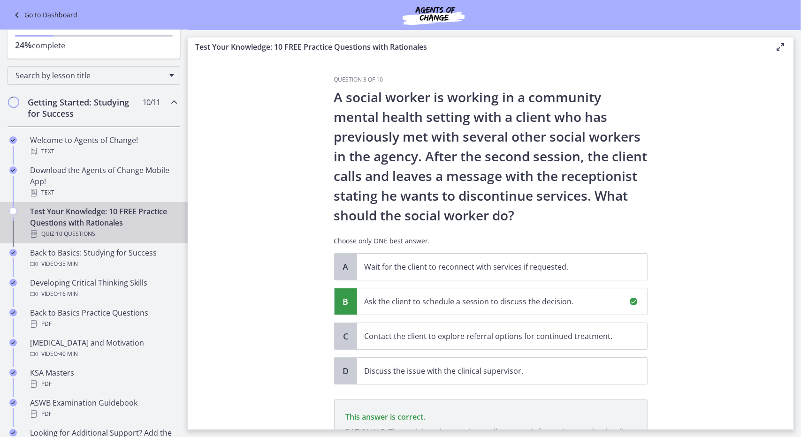
scroll to position [130, 0]
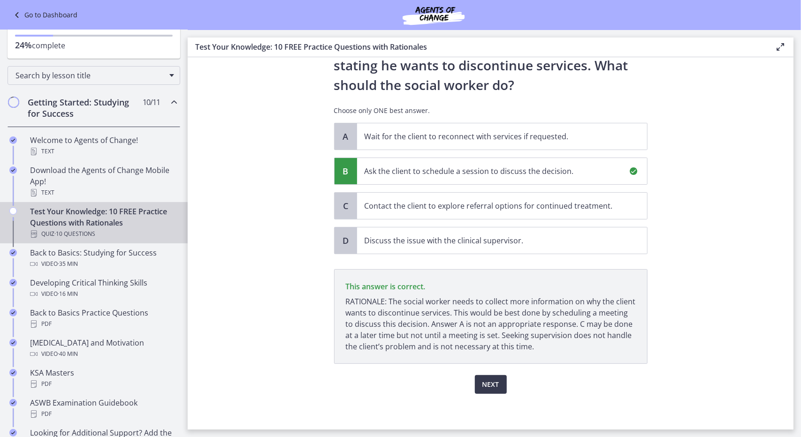
drag, startPoint x: 337, startPoint y: 275, endPoint x: 539, endPoint y: 347, distance: 215.0
click at [539, 347] on p "This answer is correct. RATIONALE: The social worker needs to collect more info…" at bounding box center [490, 316] width 313 height 95
copy p "This answer is correct. RATIONALE: The social worker needs to collect more info…"
click at [489, 380] on span "Next" at bounding box center [490, 384] width 17 height 11
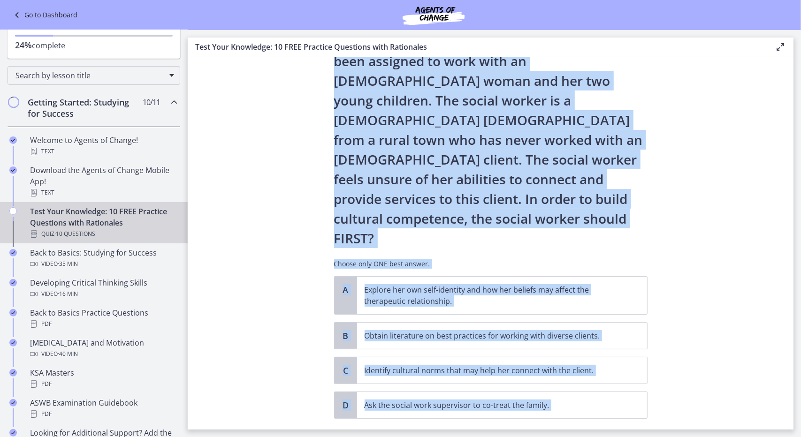
scroll to position [72, 0]
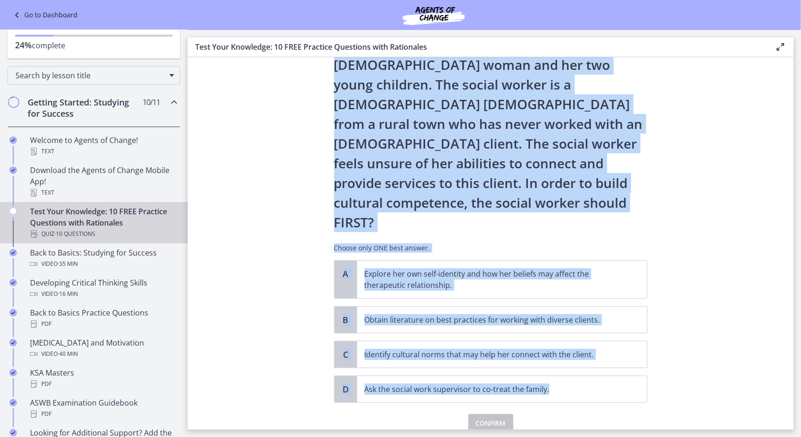
drag, startPoint x: 328, startPoint y: 76, endPoint x: 647, endPoint y: 350, distance: 420.1
click at [647, 350] on div "Question 4 of 10 A new social worker at a Head Start program has been assigned …" at bounding box center [490, 181] width 328 height 354
copy div "Question 4 of 10 A new social worker at a Head Start program has been assigned …"
click at [705, 358] on section "Question 4 of 10 A new social worker at a Head Start program has been assigned …" at bounding box center [491, 243] width 606 height 372
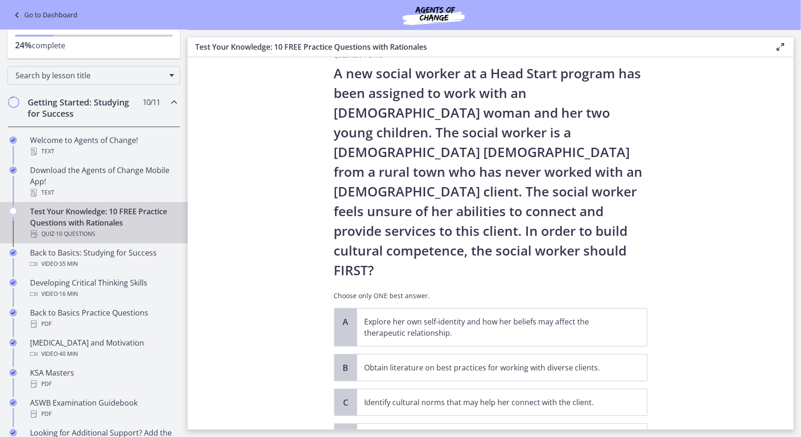
scroll to position [24, 0]
click at [462, 316] on p "Explore her own self-identity and how her beliefs may affect the therapeutic re…" at bounding box center [492, 327] width 256 height 23
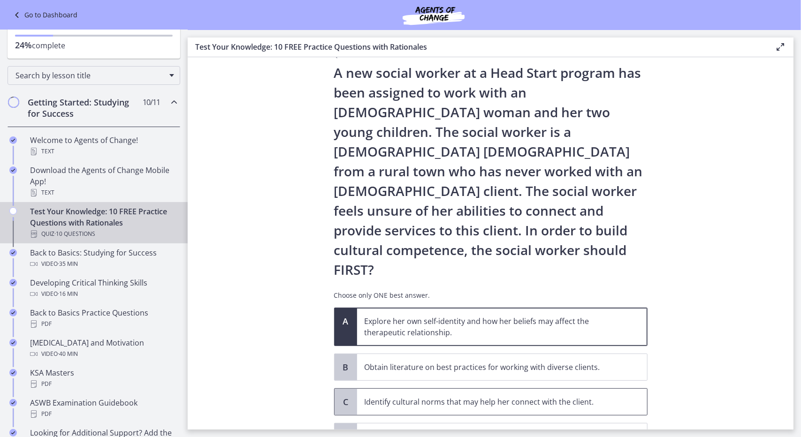
scroll to position [72, 0]
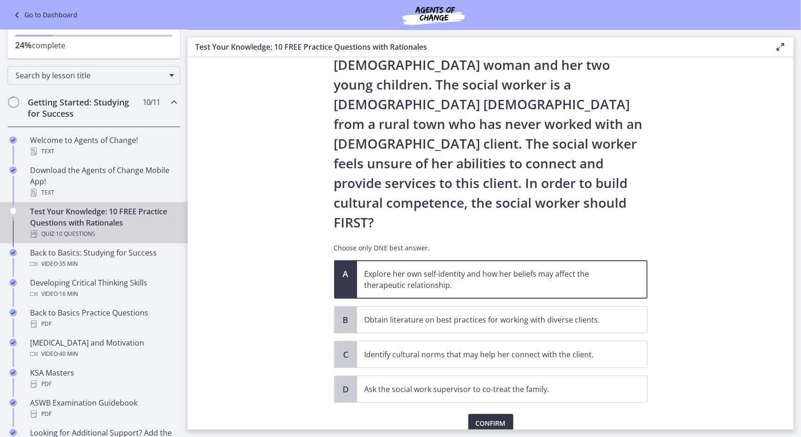
click at [485, 418] on span "Confirm" at bounding box center [491, 423] width 30 height 11
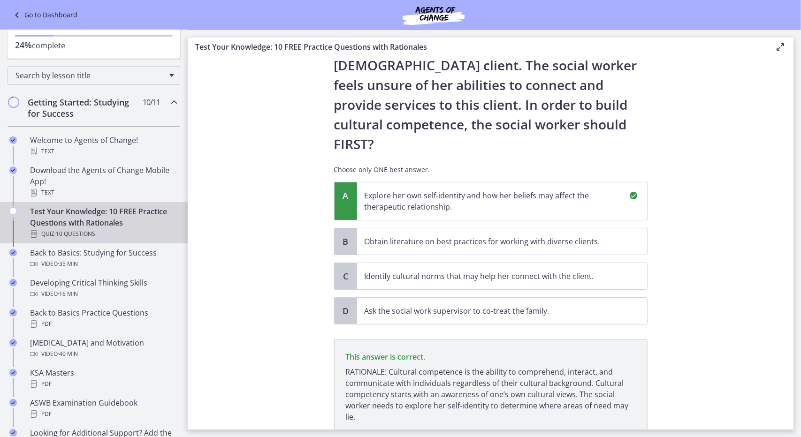
scroll to position [181, 0]
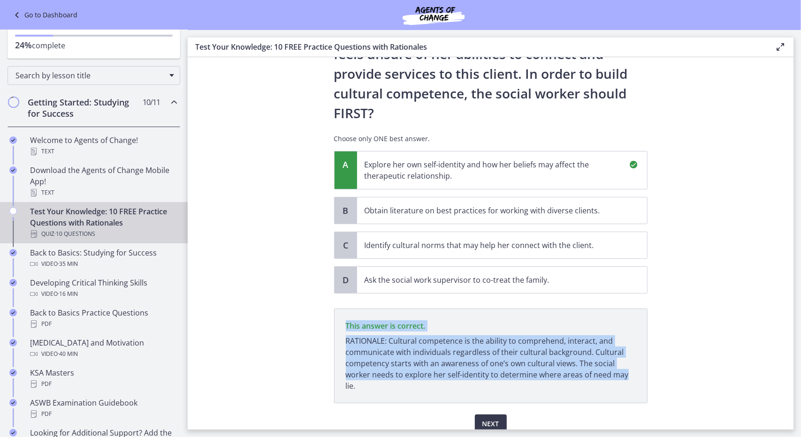
drag, startPoint x: 341, startPoint y: 281, endPoint x: 638, endPoint y: 338, distance: 302.9
click at [638, 338] on p "This answer is correct. RATIONALE: Cultural competence is the ability to compre…" at bounding box center [490, 356] width 313 height 95
drag, startPoint x: 587, startPoint y: 316, endPoint x: 706, endPoint y: 266, distance: 128.4
click at [706, 266] on section "Question 4 of 10 A new social worker at a Head Start program has been assigned …" at bounding box center [491, 243] width 606 height 372
click at [303, 290] on section "Question 4 of 10 A new social worker at a Head Start program has been assigned …" at bounding box center [491, 243] width 606 height 372
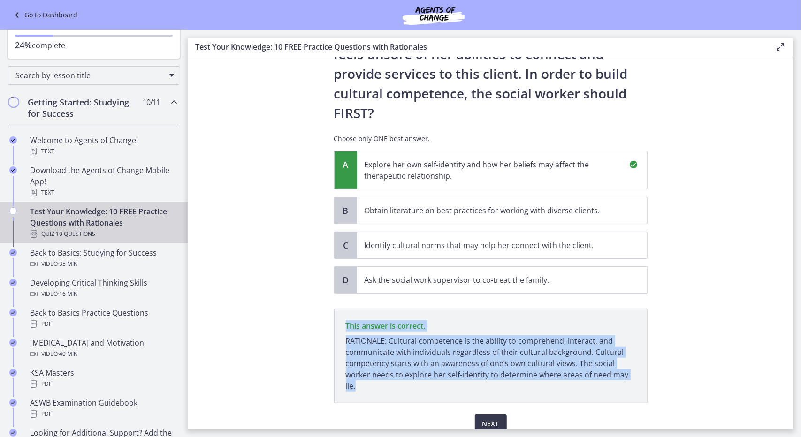
drag, startPoint x: 342, startPoint y: 275, endPoint x: 451, endPoint y: 353, distance: 134.5
click at [451, 353] on p "This answer is correct. RATIONALE: Cultural competence is the ability to compre…" at bounding box center [490, 356] width 313 height 95
copy p "This answer is correct. RATIONALE: Cultural competence is the ability to compre…"
click at [487, 418] on span "Next" at bounding box center [490, 423] width 17 height 11
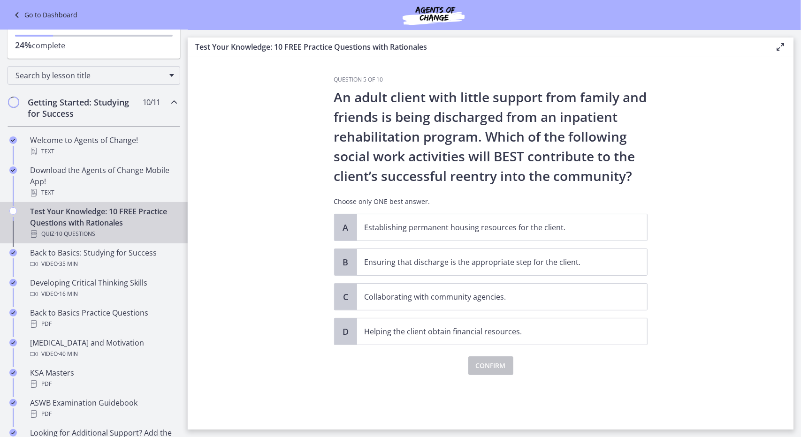
scroll to position [0, 0]
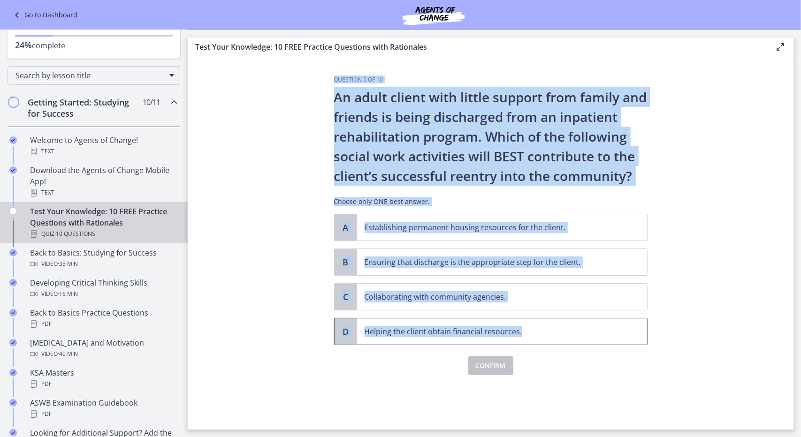
drag, startPoint x: 330, startPoint y: 76, endPoint x: 560, endPoint y: 329, distance: 341.7
click at [560, 329] on div "Question 5 of 10 An adult client with little support from family and friends is…" at bounding box center [490, 253] width 328 height 354
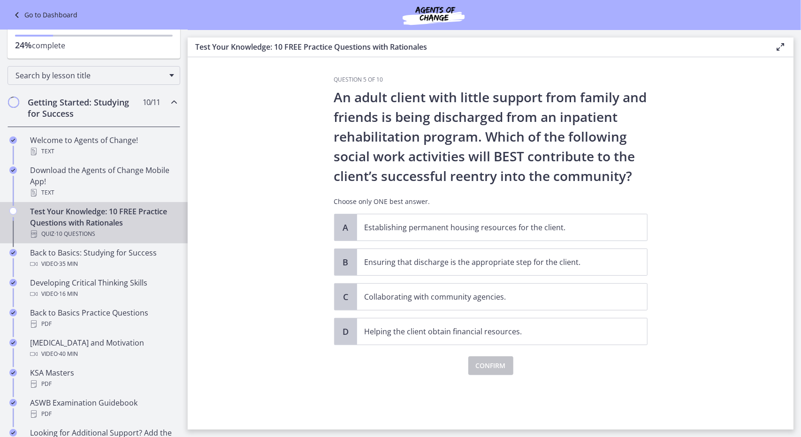
click at [396, 387] on div "Question 5 of 10 An adult client with little support from family and friends is…" at bounding box center [490, 253] width 328 height 354
click at [377, 296] on p "Collaborating with community agencies." at bounding box center [492, 296] width 256 height 11
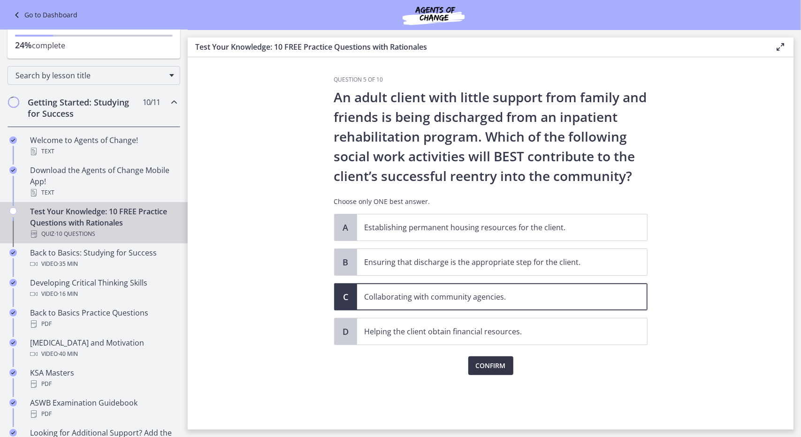
click at [491, 365] on span "Confirm" at bounding box center [491, 365] width 30 height 11
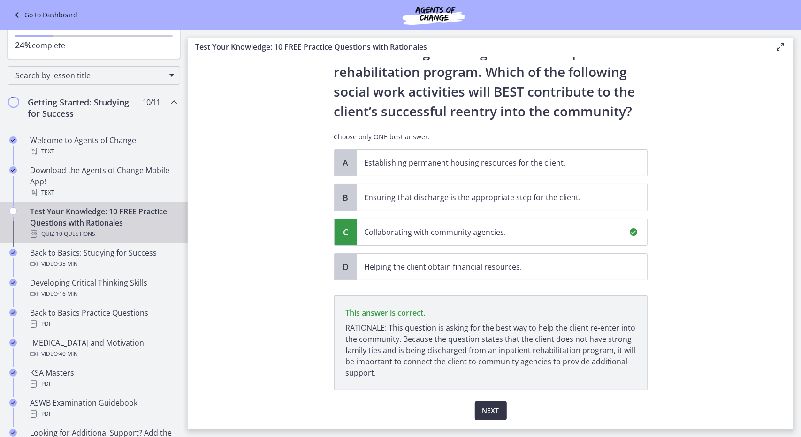
scroll to position [91, 0]
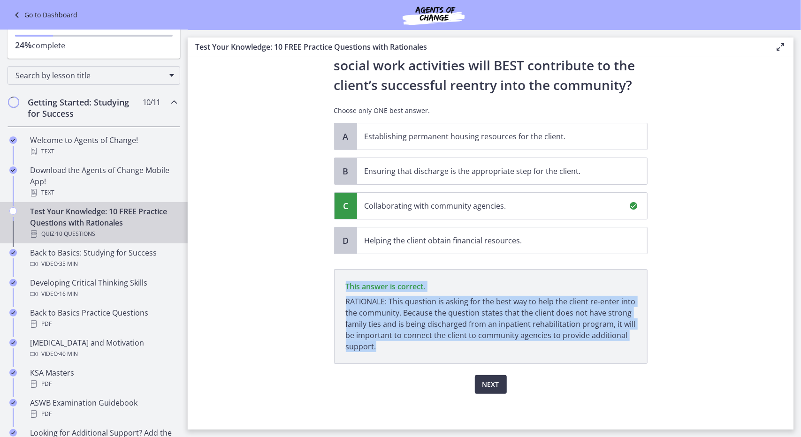
drag, startPoint x: 340, startPoint y: 280, endPoint x: 447, endPoint y: 347, distance: 126.3
click at [447, 347] on p "This answer is correct. RATIONALE: This question is asking for the best way to …" at bounding box center [490, 316] width 313 height 95
click at [489, 382] on span "Next" at bounding box center [490, 384] width 17 height 11
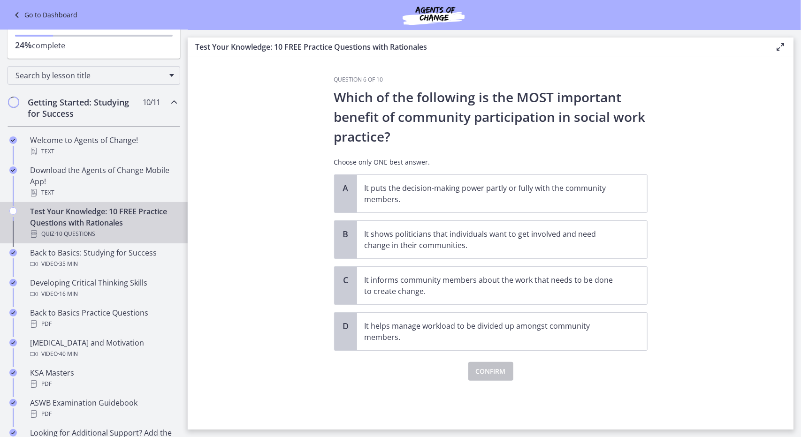
scroll to position [0, 0]
drag, startPoint x: 331, startPoint y: 75, endPoint x: 564, endPoint y: 334, distance: 349.4
click at [564, 334] on section "Question 6 of 10 Which of the following is the MOST important benefit of commun…" at bounding box center [491, 243] width 606 height 372
click at [311, 386] on section "Question 6 of 10 Which of the following is the MOST important benefit of commun…" at bounding box center [491, 243] width 606 height 372
click at [347, 199] on div "A" at bounding box center [345, 194] width 23 height 38
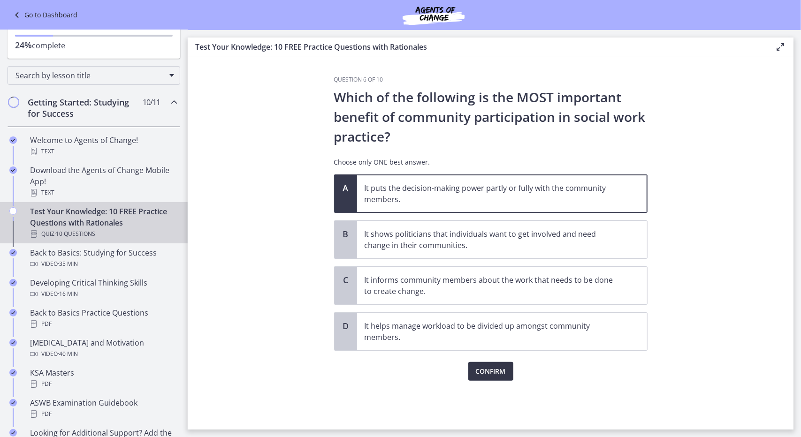
click at [487, 371] on span "Confirm" at bounding box center [491, 371] width 30 height 11
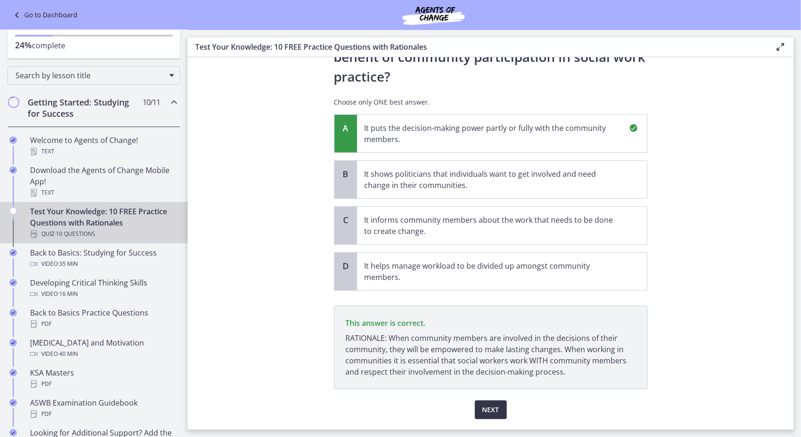
scroll to position [85, 0]
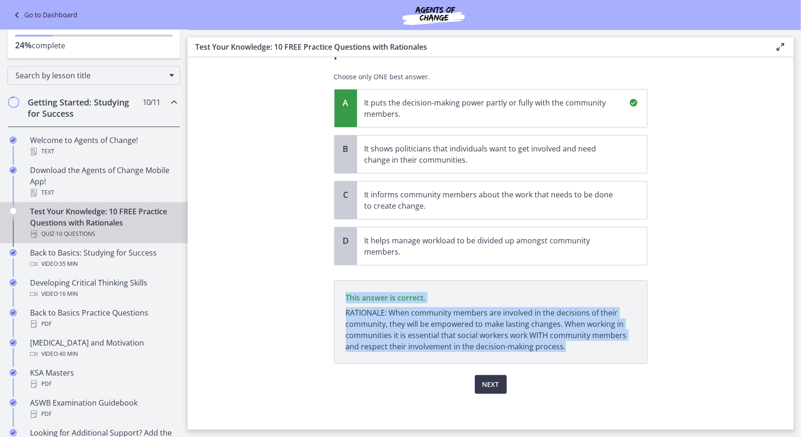
drag, startPoint x: 334, startPoint y: 287, endPoint x: 578, endPoint y: 349, distance: 251.9
click at [578, 349] on p "This answer is correct. RATIONALE: When community members are involved in the d…" at bounding box center [490, 323] width 313 height 84
click at [485, 381] on span "Next" at bounding box center [490, 384] width 17 height 11
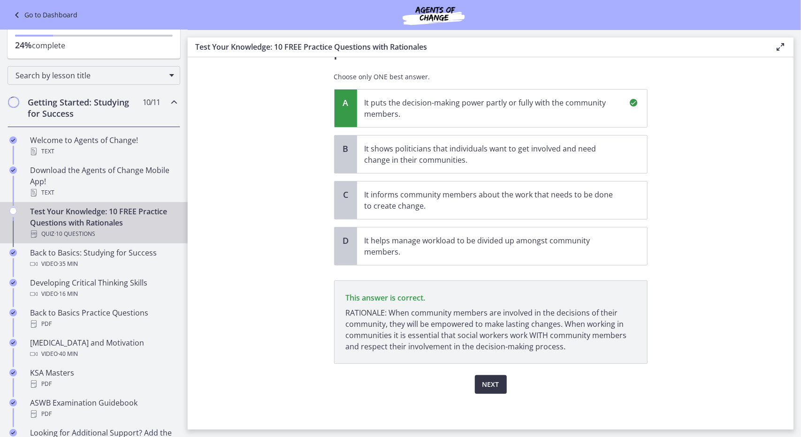
scroll to position [0, 0]
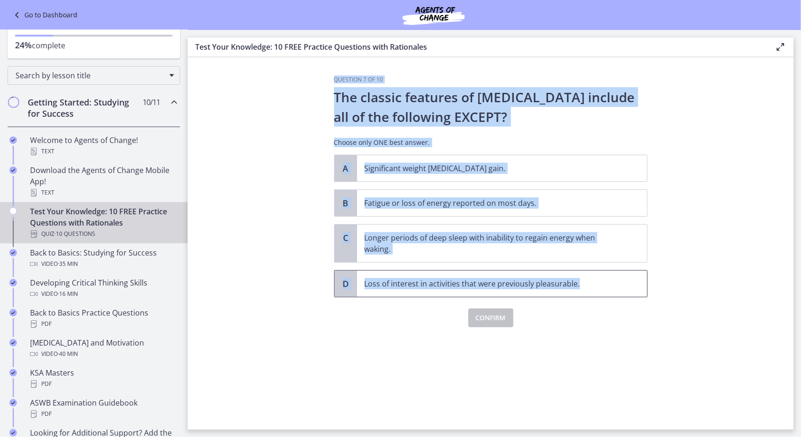
drag, startPoint x: 331, startPoint y: 78, endPoint x: 605, endPoint y: 293, distance: 348.1
click at [605, 293] on div "Question 7 of 10 The classic features of [MEDICAL_DATA] include all of the foll…" at bounding box center [490, 253] width 328 height 354
drag, startPoint x: 475, startPoint y: 205, endPoint x: 748, endPoint y: 129, distance: 282.9
click at [748, 129] on section "Question 7 of 10 The classic features of [MEDICAL_DATA] include all of the foll…" at bounding box center [491, 243] width 606 height 372
drag, startPoint x: 562, startPoint y: 201, endPoint x: 557, endPoint y: 173, distance: 28.1
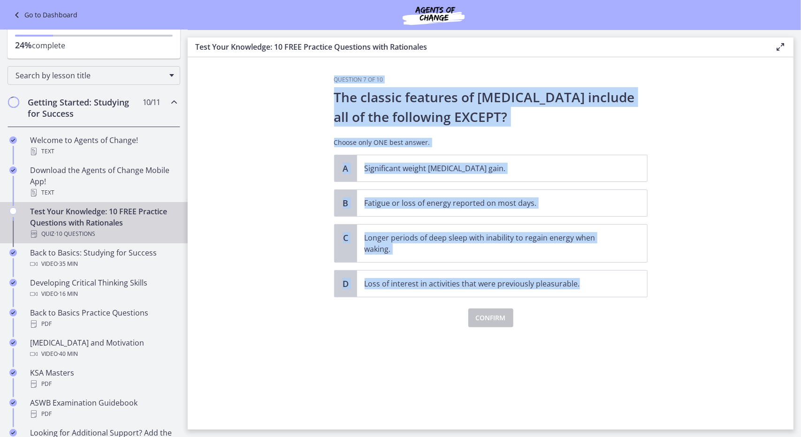
click at [275, 279] on section "Question 7 of 10 The classic features of [MEDICAL_DATA] include all of the foll…" at bounding box center [491, 243] width 606 height 372
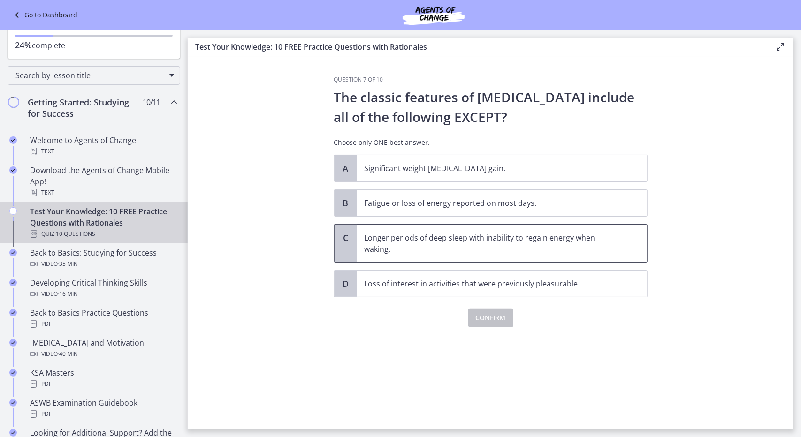
click at [346, 248] on div "C" at bounding box center [345, 244] width 23 height 38
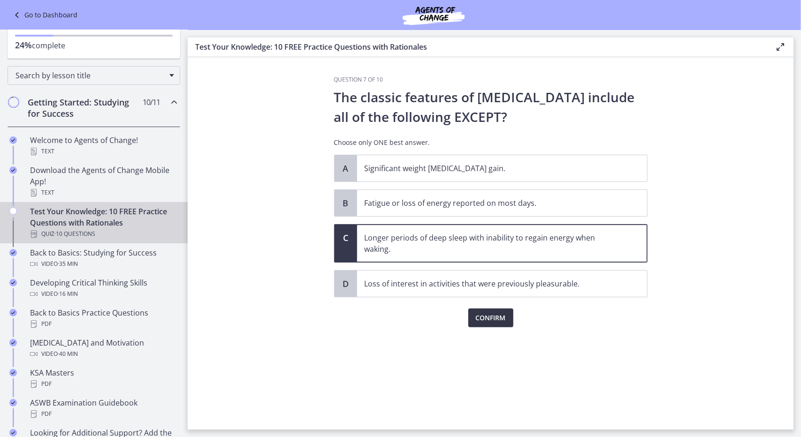
click at [487, 317] on span "Confirm" at bounding box center [491, 317] width 30 height 11
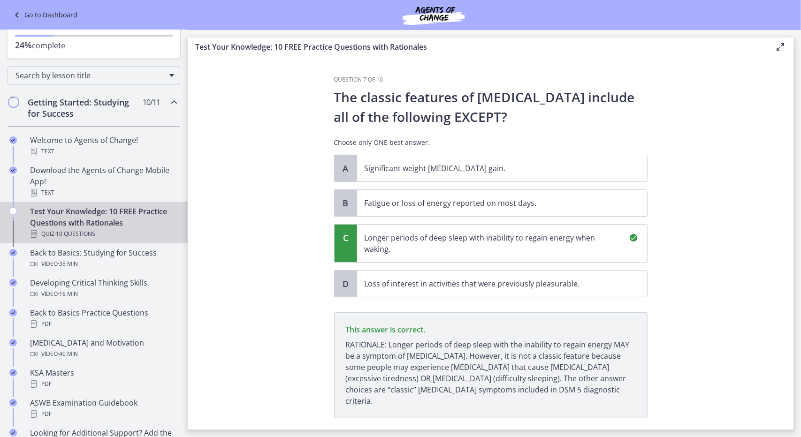
scroll to position [43, 0]
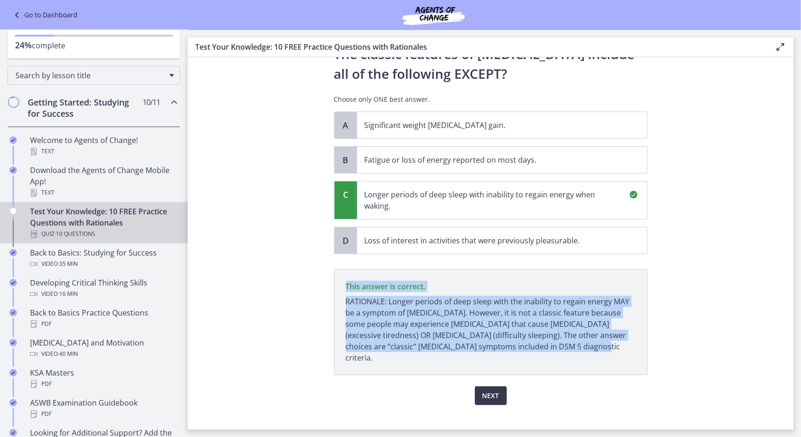
drag, startPoint x: 340, startPoint y: 281, endPoint x: 578, endPoint y: 357, distance: 250.3
click at [578, 357] on p "This answer is correct. RATIONALE: Longer periods of deep sleep with the inabil…" at bounding box center [490, 322] width 313 height 106
click at [482, 390] on span "Next" at bounding box center [490, 395] width 17 height 11
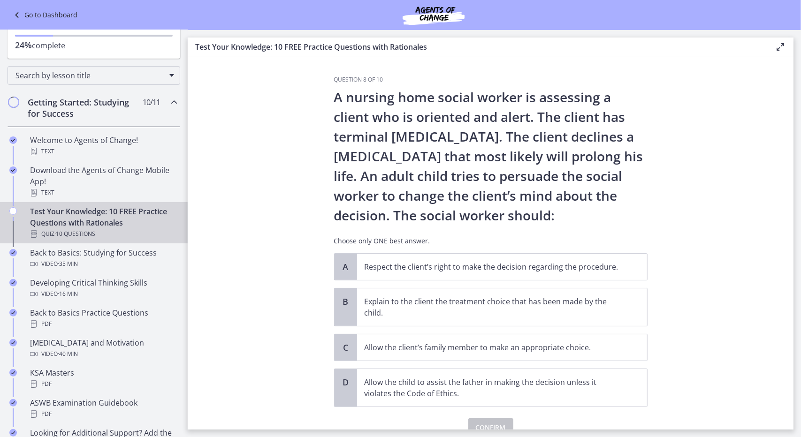
scroll to position [12, 0]
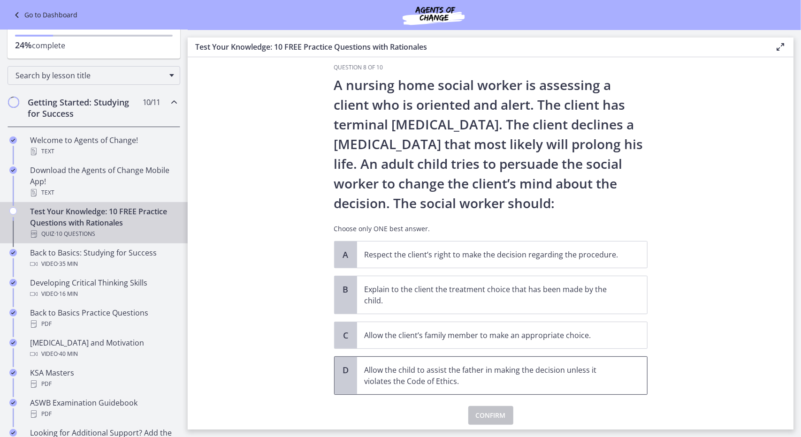
drag, startPoint x: 326, startPoint y: 60, endPoint x: 619, endPoint y: 378, distance: 432.9
click at [619, 378] on section "Question 8 of 10 A nursing home social worker is assessing a client who is orie…" at bounding box center [491, 243] width 606 height 372
click at [273, 357] on section "Question 8 of 10 A nursing home social worker is assessing a client who is orie…" at bounding box center [491, 243] width 606 height 372
click at [342, 258] on span "A" at bounding box center [345, 254] width 11 height 11
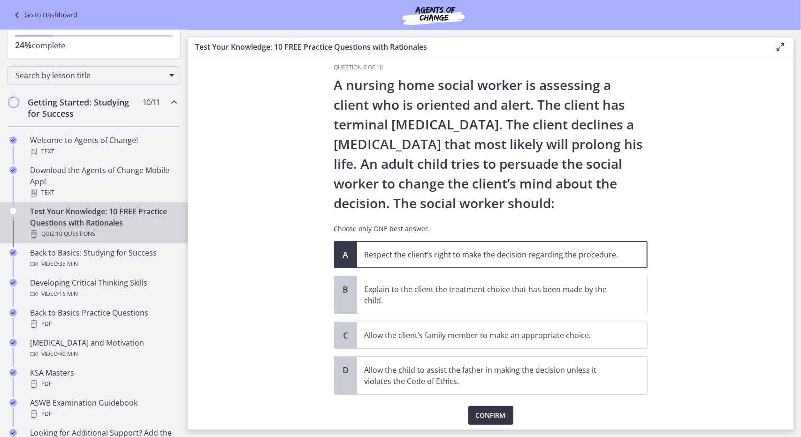
click at [486, 415] on span "Confirm" at bounding box center [491, 415] width 30 height 11
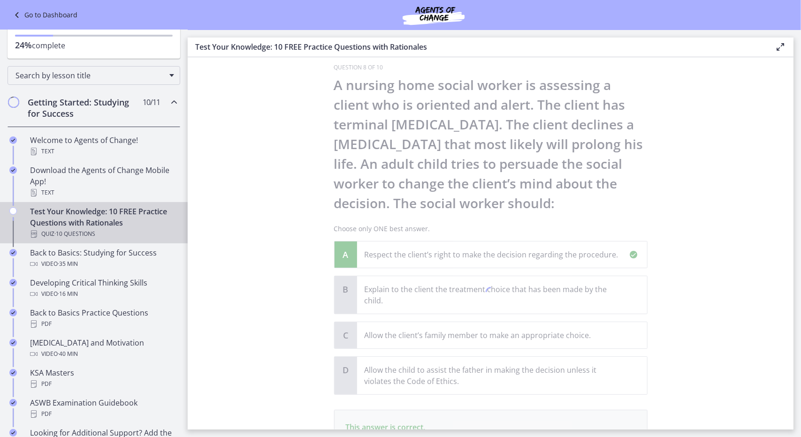
scroll to position [142, 0]
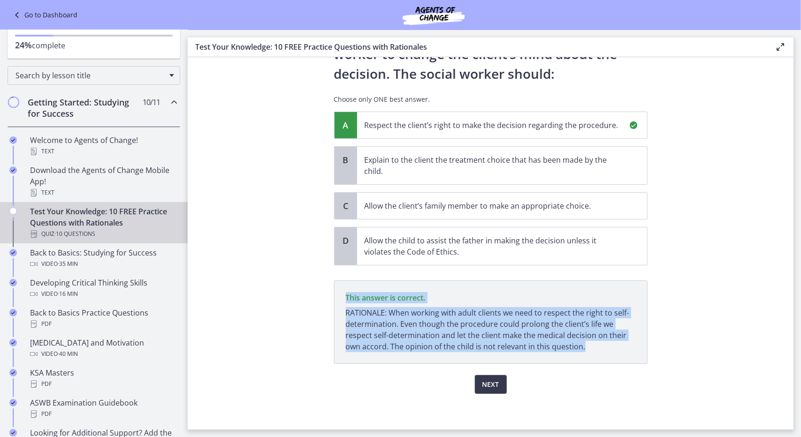
drag, startPoint x: 341, startPoint y: 291, endPoint x: 609, endPoint y: 349, distance: 274.9
click at [609, 349] on p "This answer is correct. RATIONALE: When working with adult clients we need to r…" at bounding box center [490, 323] width 313 height 84
click at [485, 379] on span "Next" at bounding box center [490, 384] width 17 height 11
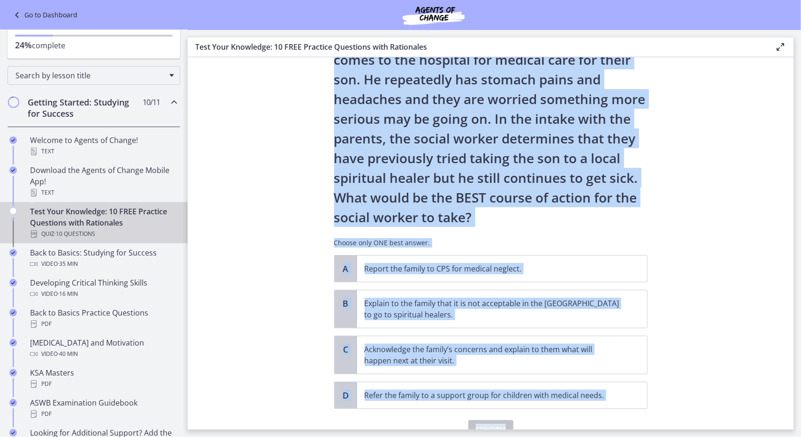
scroll to position [104, 0]
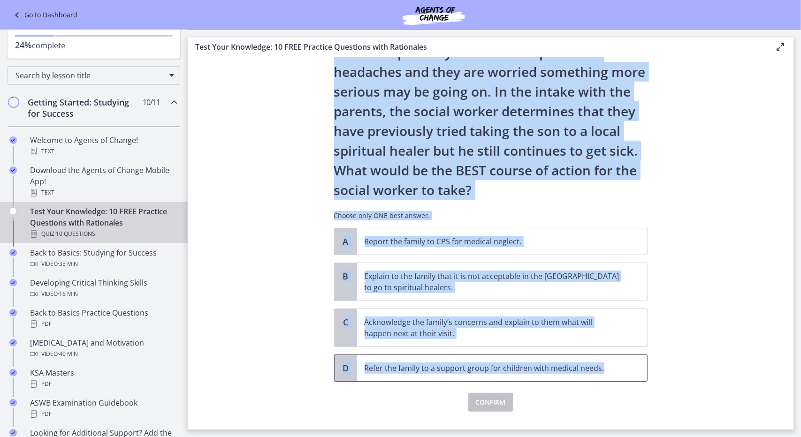
drag, startPoint x: 327, startPoint y: 76, endPoint x: 618, endPoint y: 356, distance: 404.1
click at [618, 326] on div "Question 9 of 10 A family who has just immigrated to [GEOGRAPHIC_DATA] from [GE…" at bounding box center [490, 149] width 328 height 354
click at [711, 346] on section "Question 9 of 10 A family who has just immigrated to [GEOGRAPHIC_DATA] from [GE…" at bounding box center [491, 243] width 606 height 372
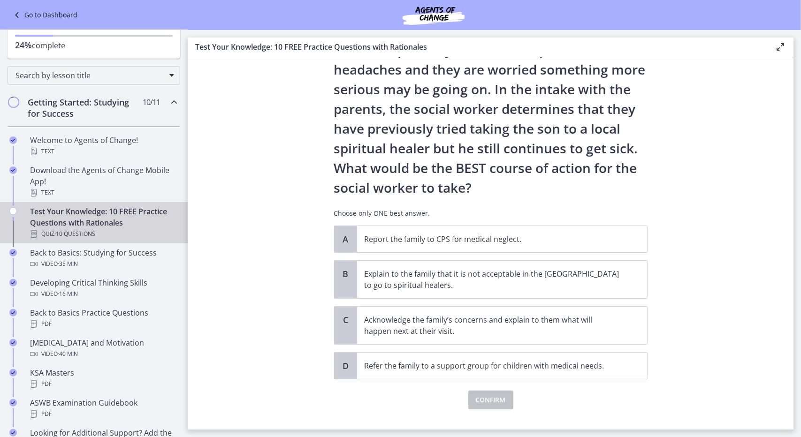
scroll to position [122, 0]
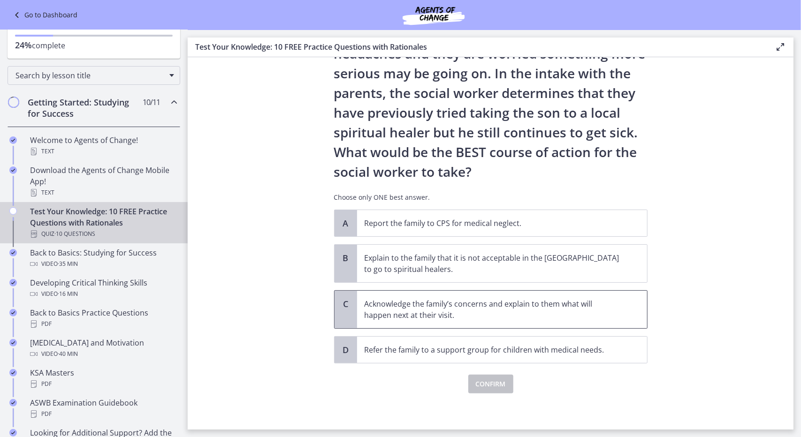
click at [343, 310] on div "C" at bounding box center [345, 310] width 23 height 38
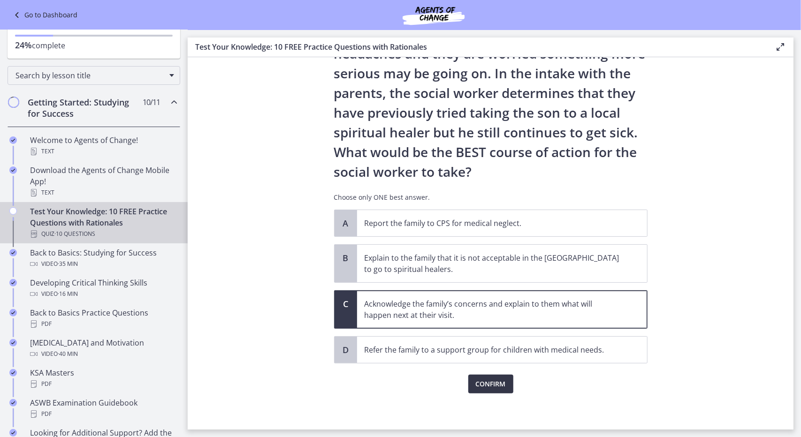
click at [488, 387] on span "Confirm" at bounding box center [491, 384] width 30 height 11
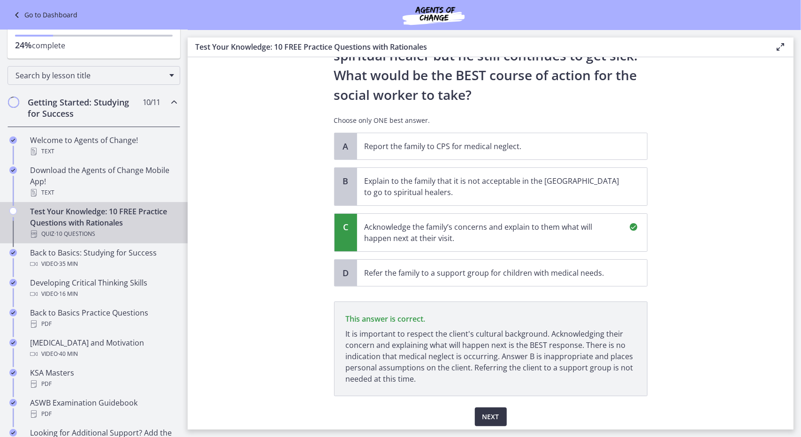
scroll to position [232, 0]
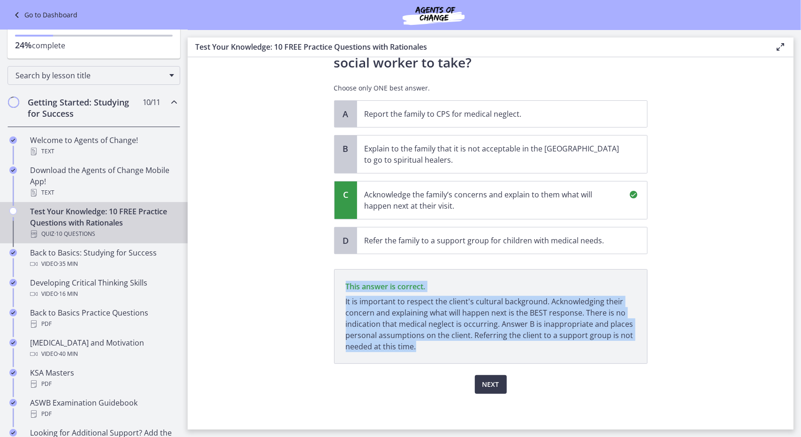
drag, startPoint x: 339, startPoint y: 278, endPoint x: 471, endPoint y: 357, distance: 154.2
click at [471, 357] on p "This answer is correct. It is important to respect the client's cultural backgr…" at bounding box center [490, 316] width 313 height 95
click at [482, 380] on span "Next" at bounding box center [490, 384] width 17 height 11
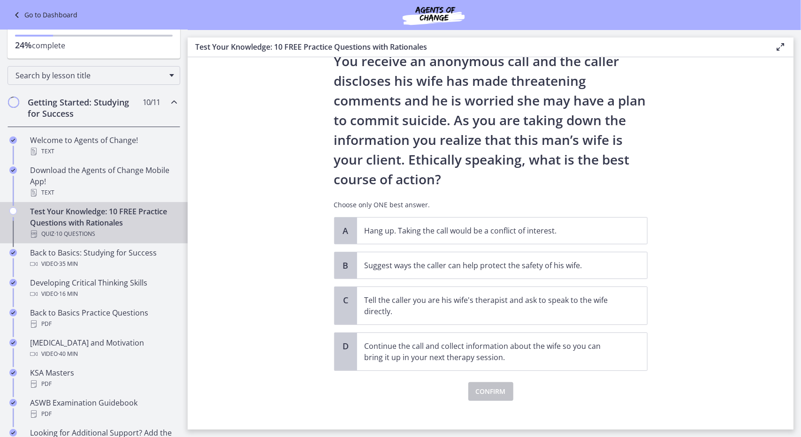
scroll to position [63, 0]
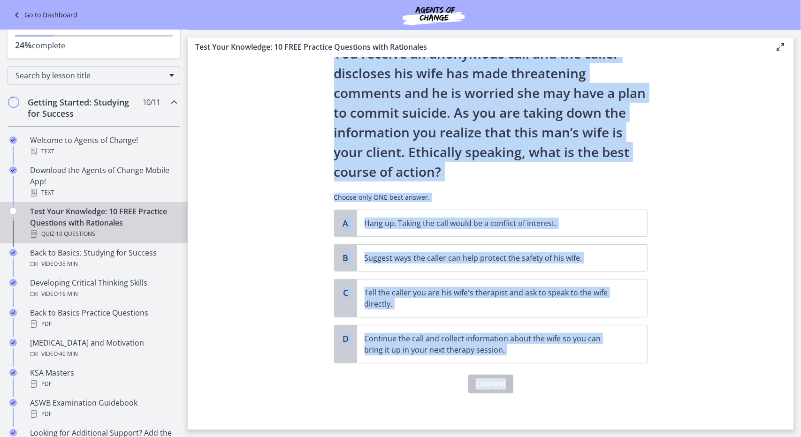
drag, startPoint x: 329, startPoint y: 77, endPoint x: 628, endPoint y: 365, distance: 414.7
click at [628, 365] on div "Question 10 of 10 You are volunteering to work on a crisis hotline. You receive…" at bounding box center [490, 190] width 328 height 354
click at [548, 349] on p "Continue the call and collect information about the wife so you can bring it up…" at bounding box center [492, 344] width 256 height 23
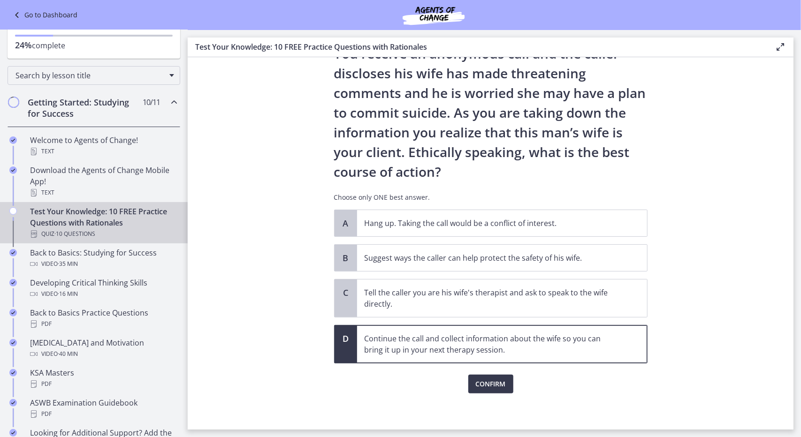
click at [711, 249] on section "Question 10 of 10 You are volunteering to work on a crisis hotline. You receive…" at bounding box center [491, 243] width 606 height 372
click at [684, 154] on section "Question 10 of 10 You are volunteering to work on a crisis hotline. You receive…" at bounding box center [491, 243] width 606 height 372
click at [278, 213] on section "Question 10 of 10 You are volunteering to work on a crisis hotline. You receive…" at bounding box center [491, 243] width 606 height 372
click at [344, 255] on span "B" at bounding box center [345, 257] width 11 height 11
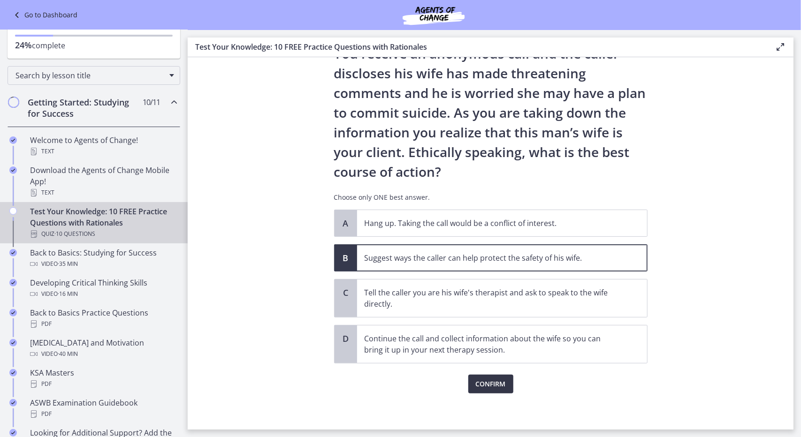
click at [486, 381] on span "Confirm" at bounding box center [491, 384] width 30 height 11
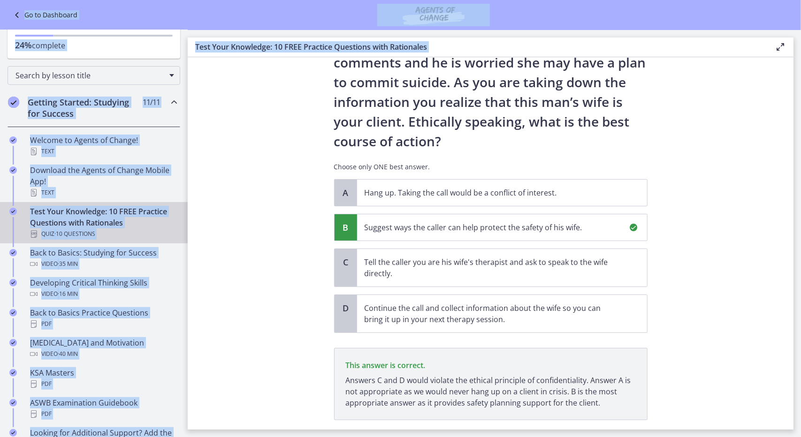
scroll to position [150, 0]
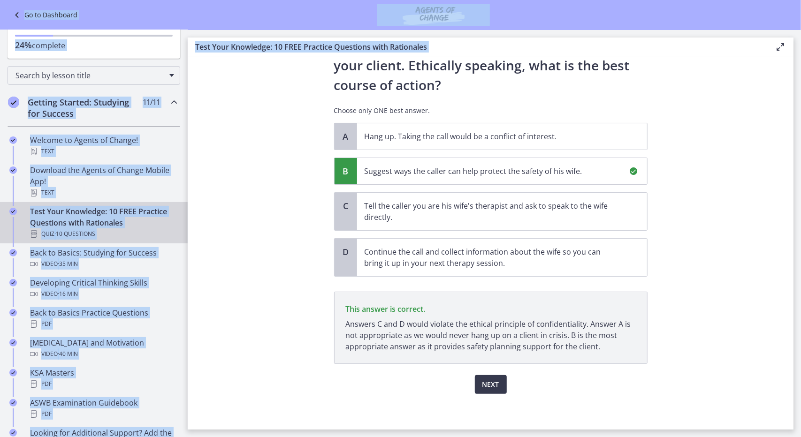
drag, startPoint x: 326, startPoint y: 76, endPoint x: 620, endPoint y: 345, distance: 398.1
click at [620, 280] on div "Question 10 of 10 You are volunteering to work on a crisis hotline. You receive…" at bounding box center [490, 103] width 328 height 354
click at [277, 302] on section "Question 10 of 10 You are volunteering to work on a crisis hotline. You receive…" at bounding box center [491, 243] width 606 height 372
